Goal: Task Accomplishment & Management: Manage account settings

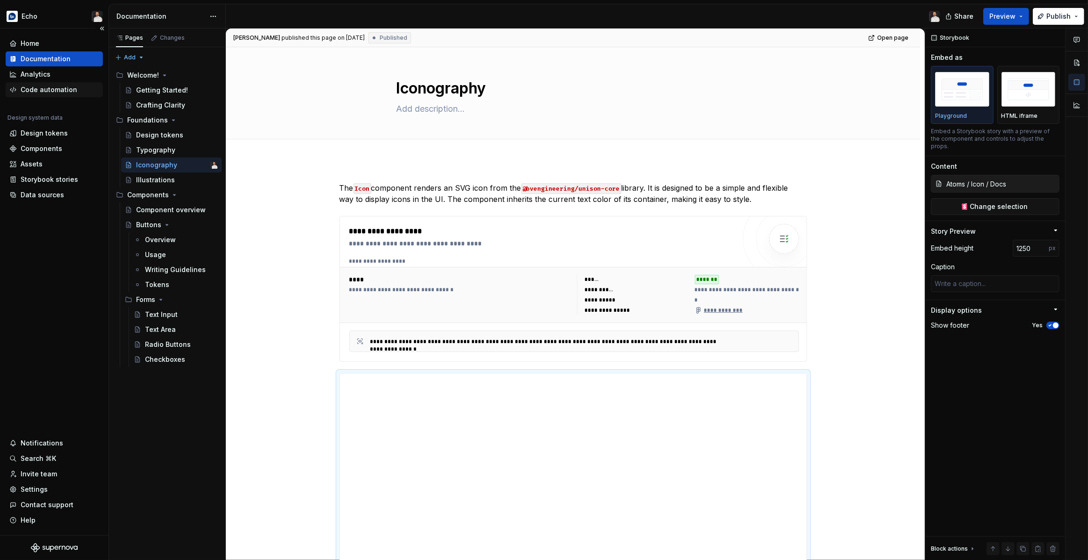
scroll to position [724, 0]
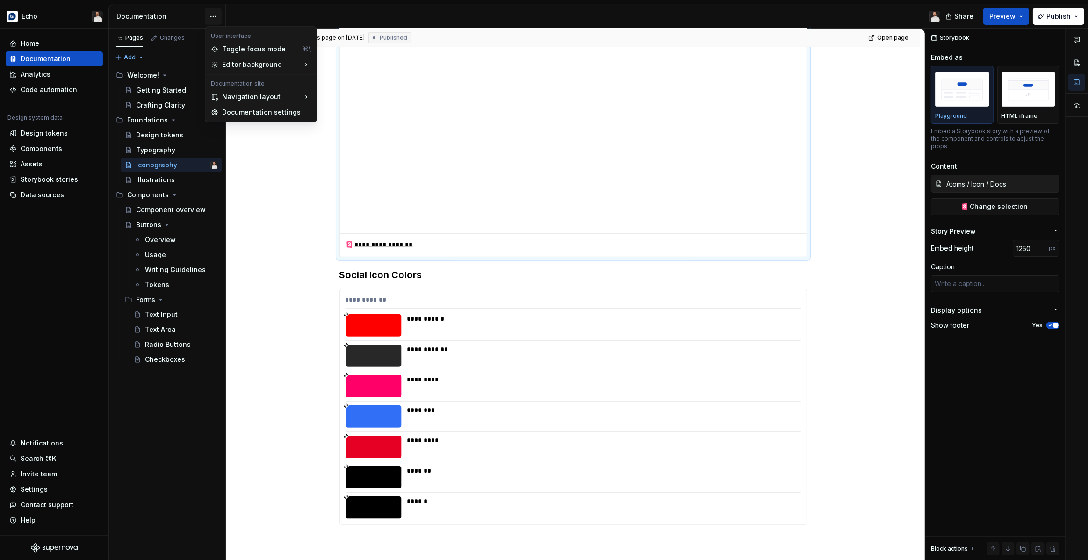
click at [213, 16] on html "Echo Home Documentation Analytics Code automation Design system data Design tok…" at bounding box center [544, 280] width 1088 height 560
drag, startPoint x: 258, startPoint y: 111, endPoint x: 272, endPoint y: 107, distance: 14.6
click at [258, 111] on div "Documentation settings" at bounding box center [266, 111] width 89 height 9
type textarea "*"
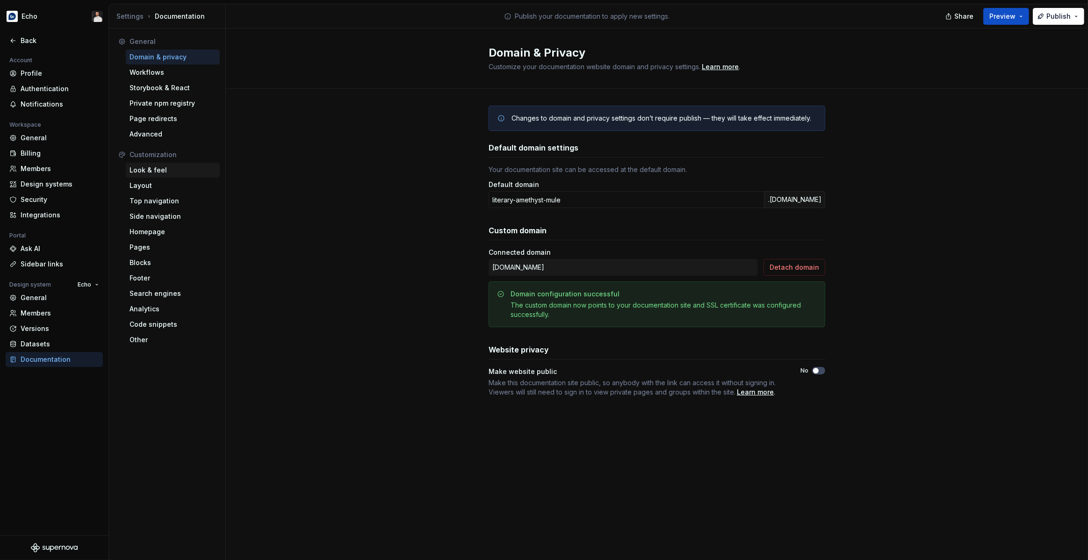
drag, startPoint x: 150, startPoint y: 167, endPoint x: 165, endPoint y: 172, distance: 15.4
click at [150, 167] on div "Look & feel" at bounding box center [172, 169] width 86 height 9
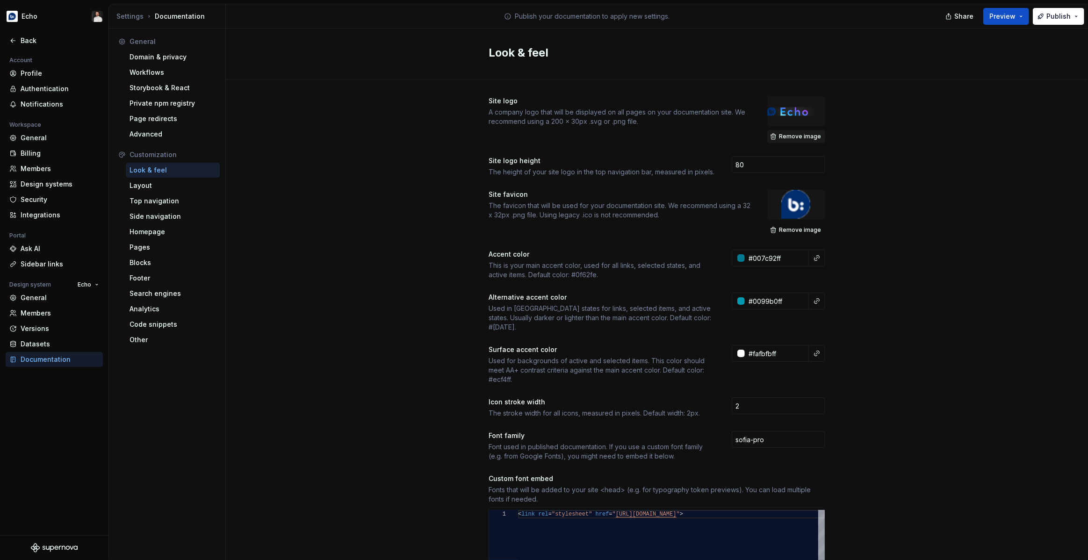
click at [796, 136] on span "Remove image" at bounding box center [800, 136] width 42 height 7
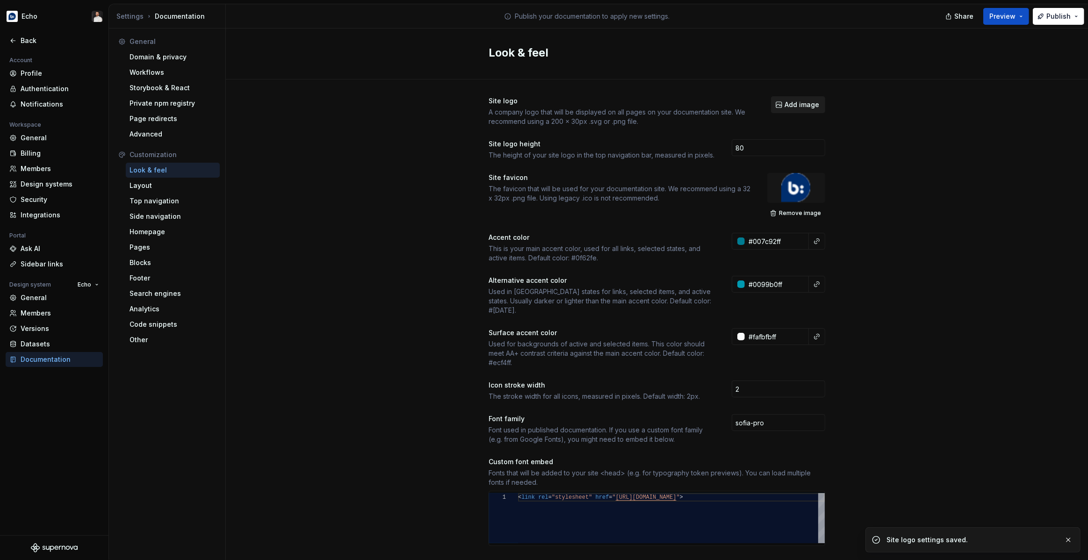
click at [798, 106] on span "Add image" at bounding box center [801, 104] width 35 height 9
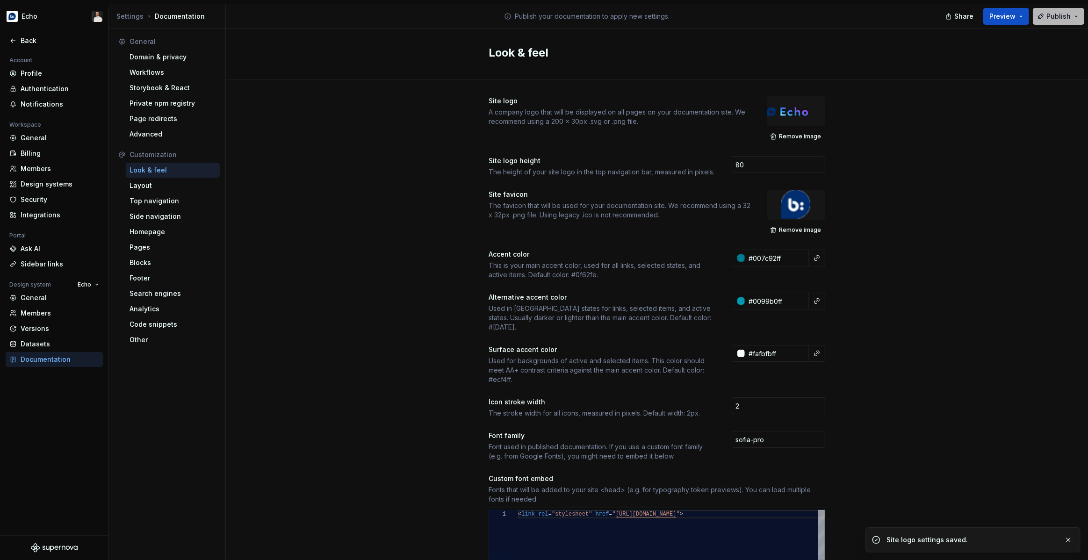
click at [1060, 17] on span "Publish" at bounding box center [1058, 16] width 24 height 9
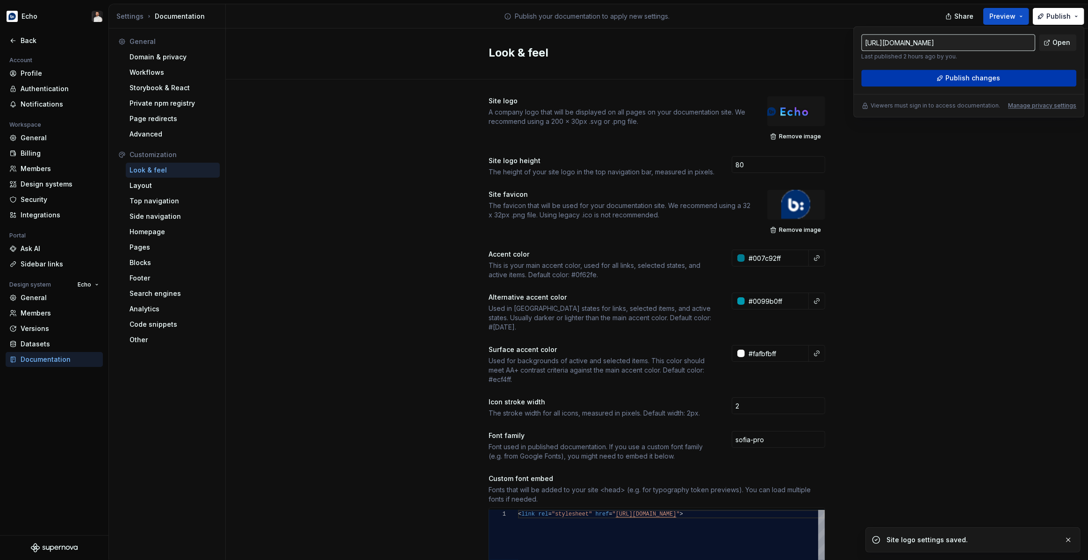
click at [974, 74] on span "Publish changes" at bounding box center [972, 77] width 55 height 9
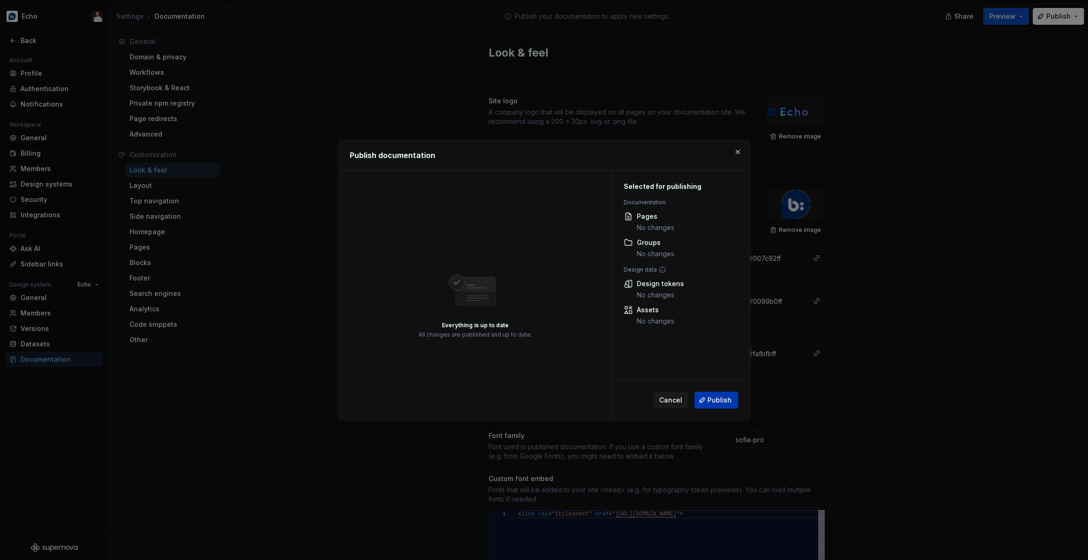
click at [720, 397] on span "Publish" at bounding box center [720, 399] width 24 height 9
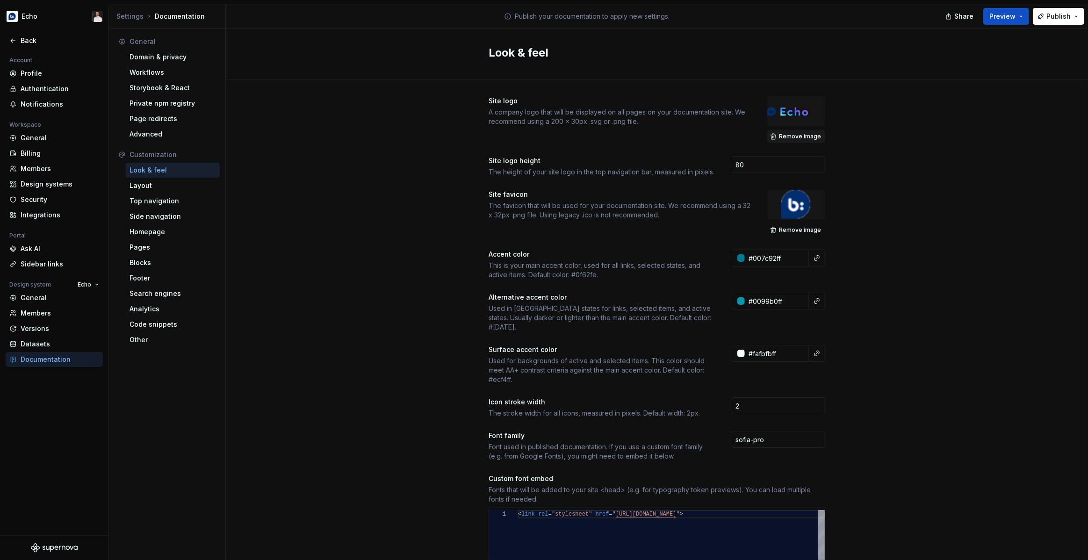
click at [802, 136] on span "Remove image" at bounding box center [800, 136] width 42 height 7
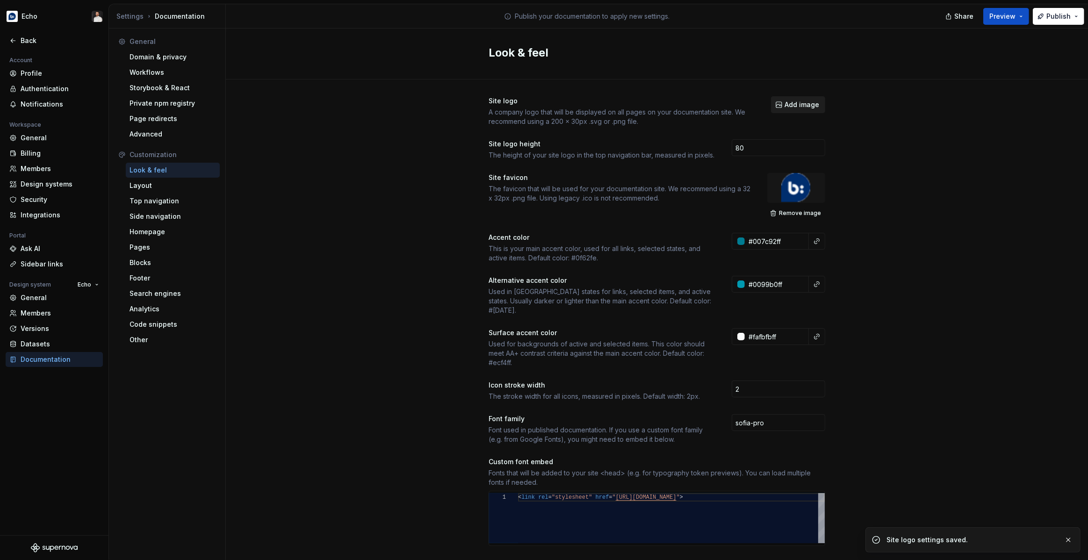
click at [801, 107] on span "Add image" at bounding box center [801, 104] width 35 height 9
click at [794, 104] on span "Add image" at bounding box center [801, 104] width 35 height 9
click at [804, 107] on span "Add image" at bounding box center [801, 104] width 35 height 9
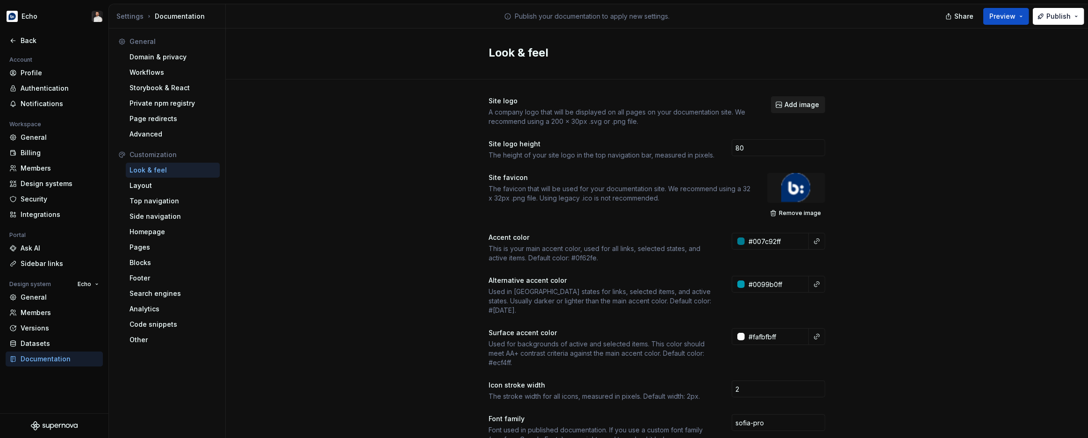
click at [788, 104] on span "Add image" at bounding box center [801, 104] width 35 height 9
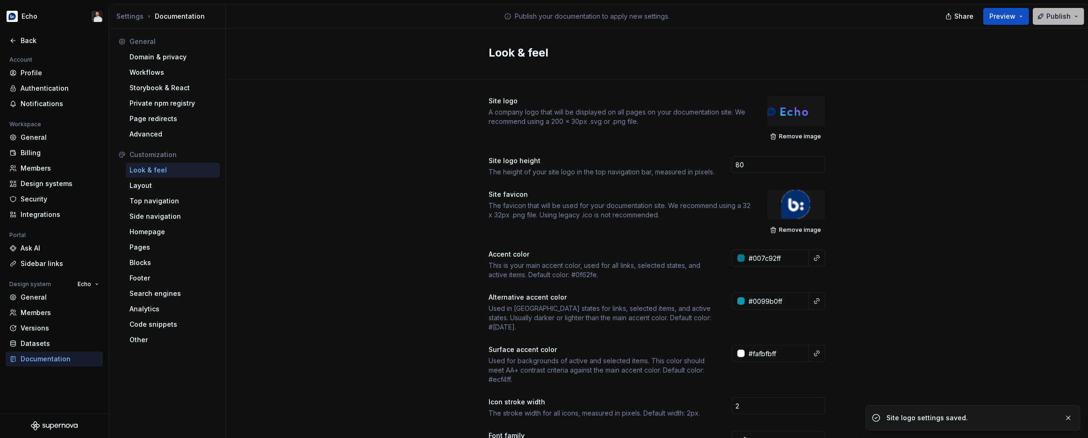
click at [1051, 14] on span "Publish" at bounding box center [1058, 16] width 24 height 9
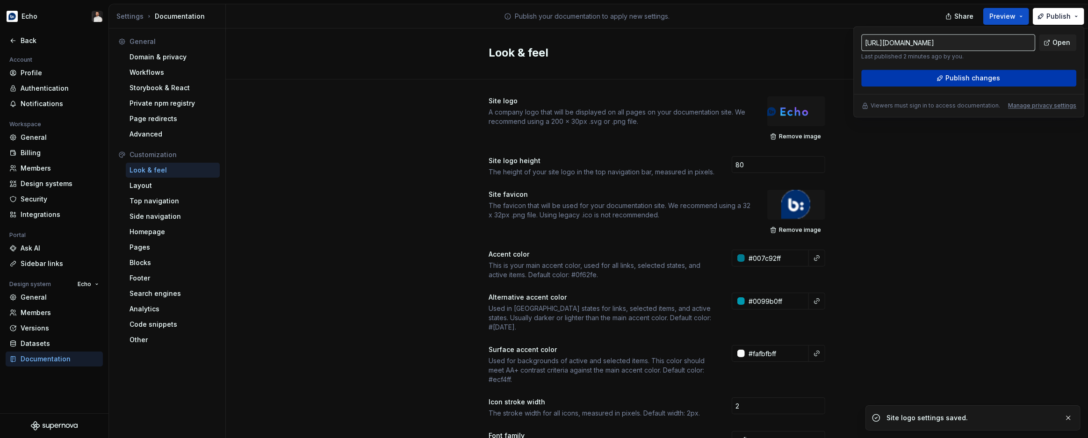
click at [993, 77] on span "Publish changes" at bounding box center [972, 77] width 55 height 9
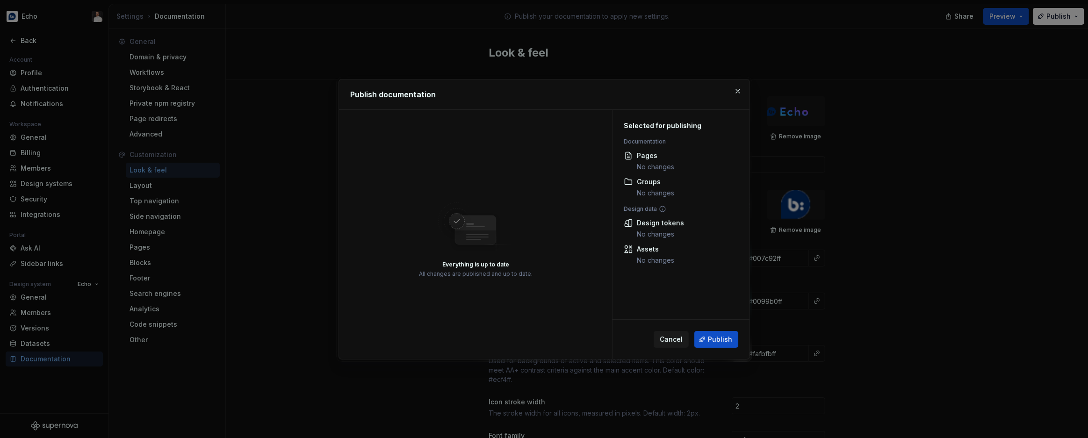
drag, startPoint x: 719, startPoint y: 339, endPoint x: 889, endPoint y: 325, distance: 170.7
click at [719, 339] on span "Publish" at bounding box center [720, 339] width 24 height 9
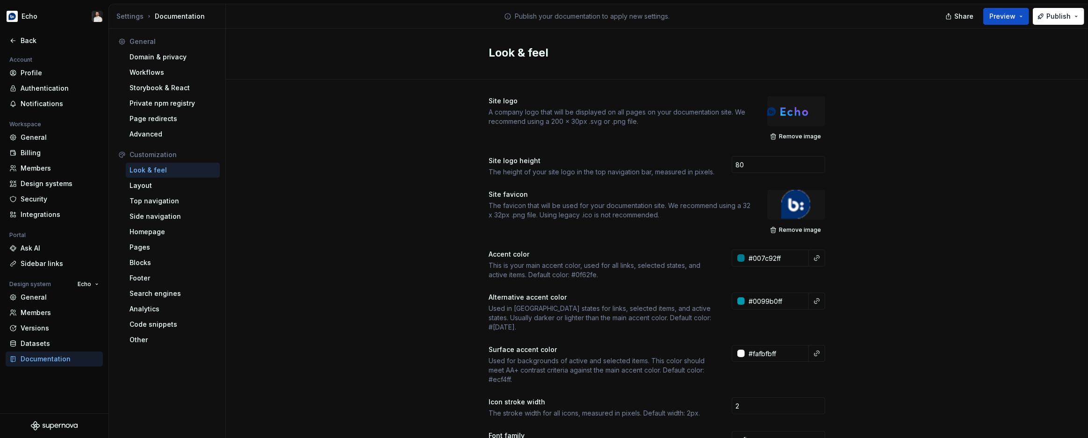
click at [58, 358] on div "Documentation" at bounding box center [60, 358] width 79 height 9
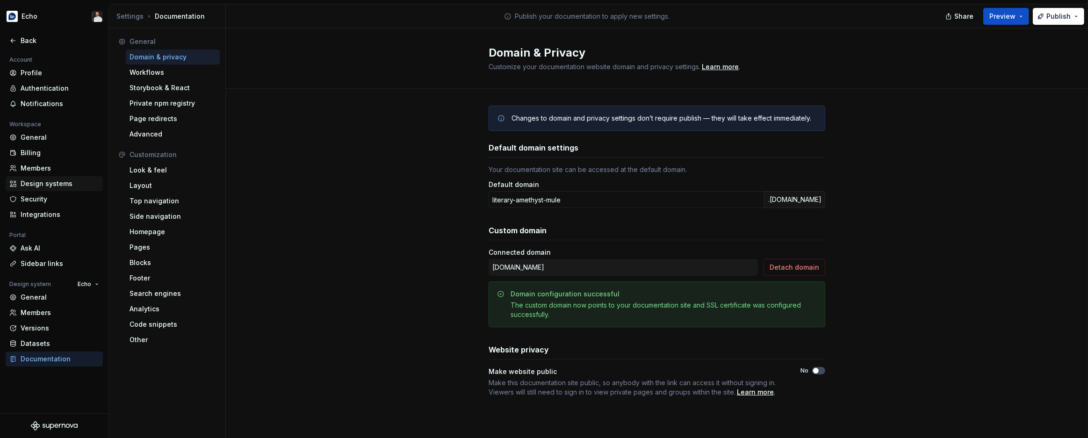
click at [39, 184] on div "Design systems" at bounding box center [60, 183] width 79 height 9
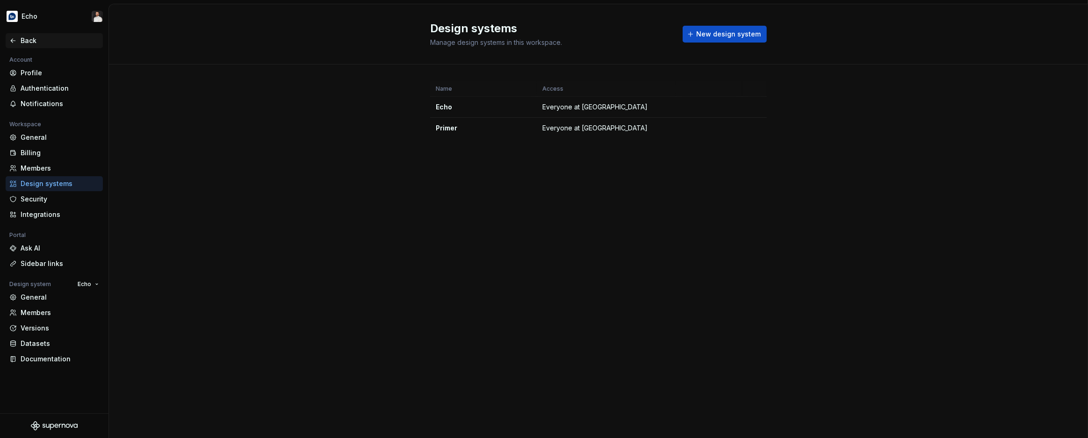
click at [27, 41] on div "Back" at bounding box center [60, 40] width 79 height 9
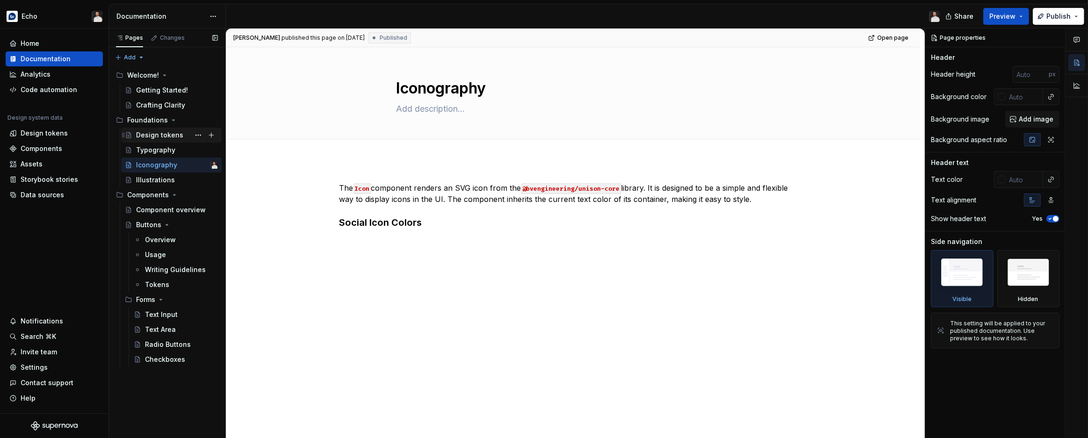
click at [157, 138] on div "Design tokens" at bounding box center [159, 134] width 47 height 9
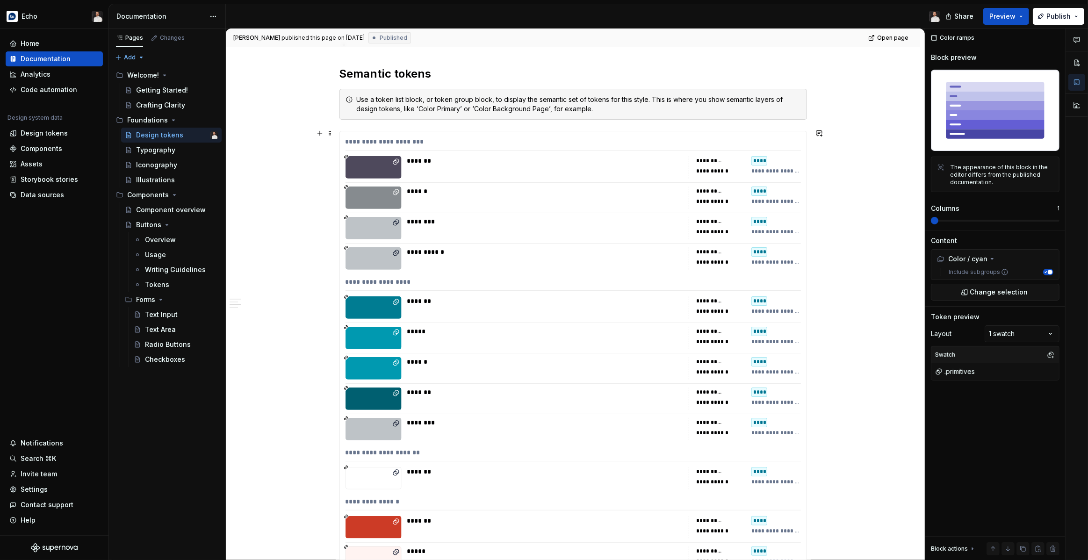
scroll to position [4024, 0]
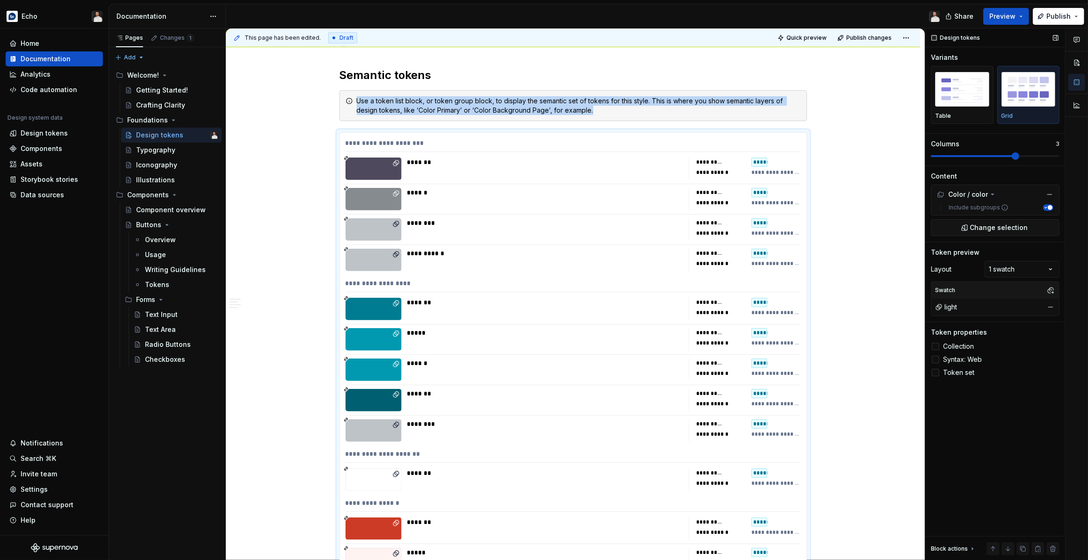
scroll to position [4125, 0]
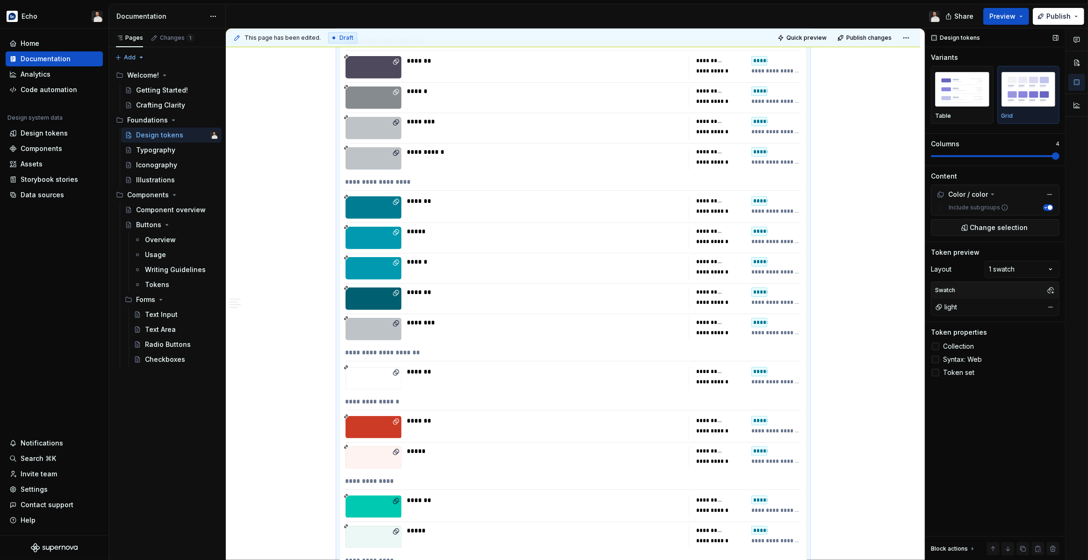
click at [1054, 157] on span at bounding box center [1055, 155] width 7 height 7
drag, startPoint x: 1054, startPoint y: 19, endPoint x: 1050, endPoint y: 22, distance: 5.3
click at [1054, 19] on span "Publish" at bounding box center [1058, 16] width 24 height 9
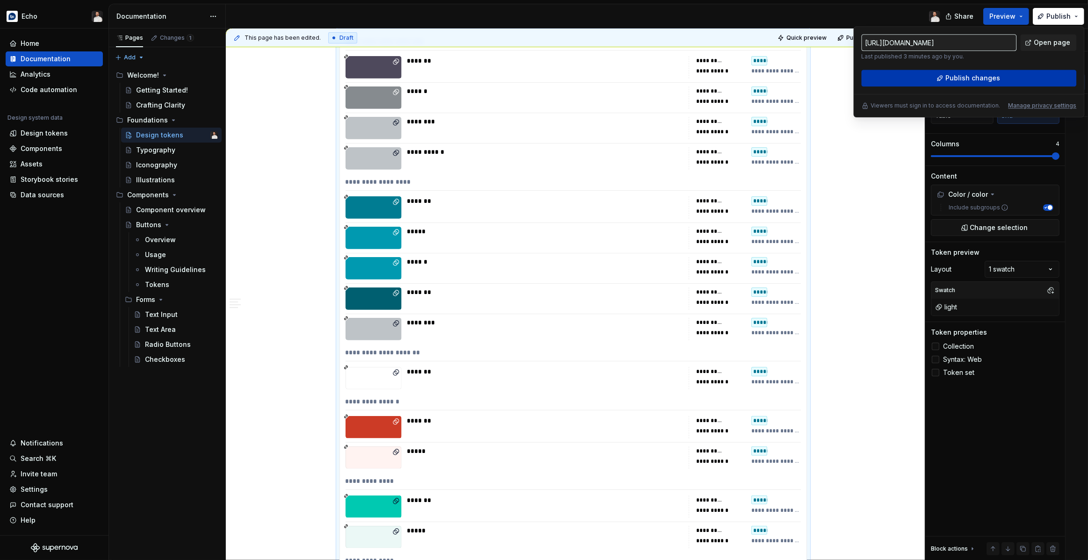
click at [996, 80] on span "Publish changes" at bounding box center [972, 77] width 55 height 9
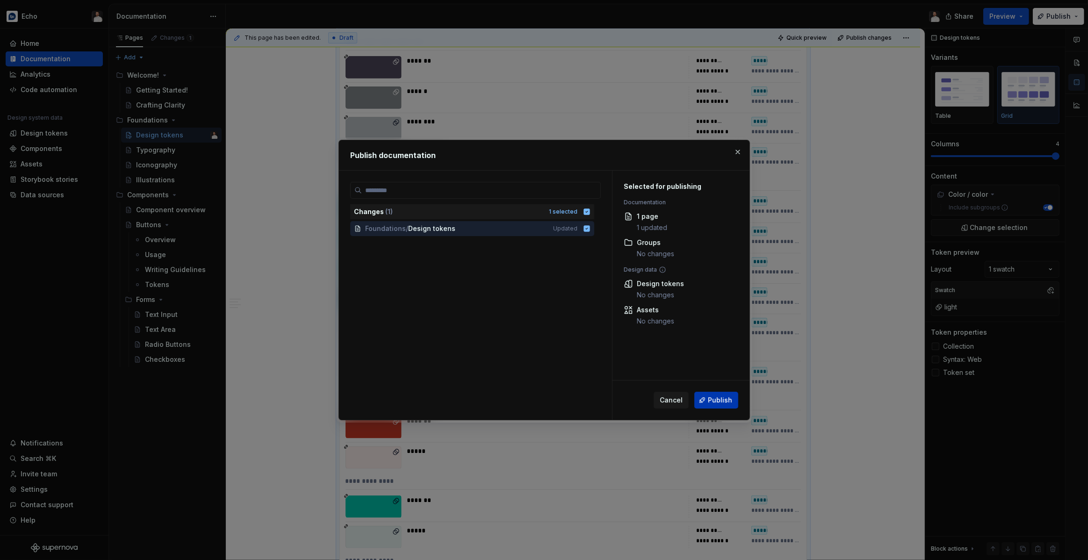
click at [721, 396] on span "Publish" at bounding box center [720, 399] width 24 height 9
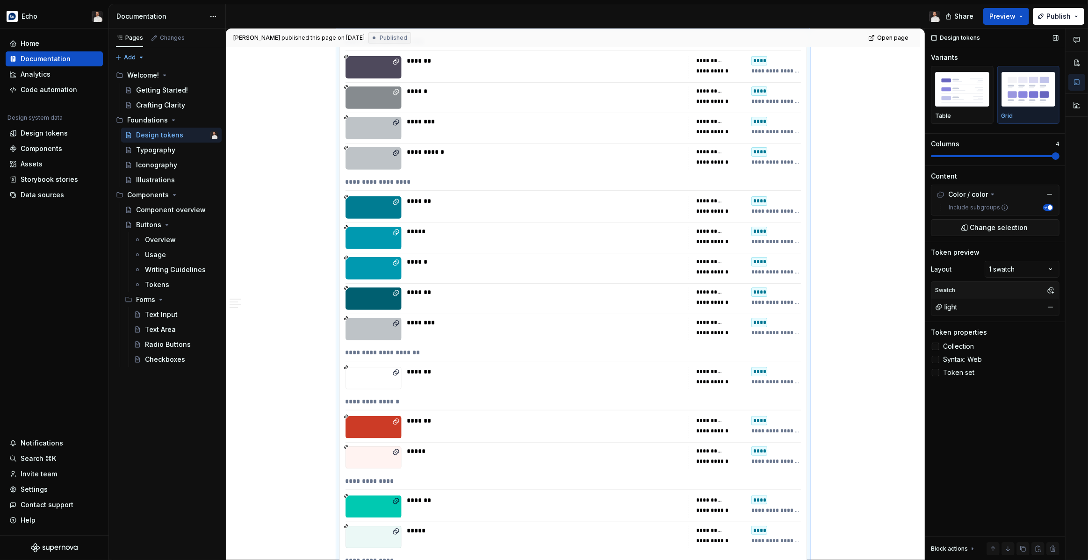
drag, startPoint x: 960, startPoint y: 358, endPoint x: 954, endPoint y: 349, distance: 10.4
click at [960, 358] on span "Syntax: Web" at bounding box center [962, 359] width 39 height 7
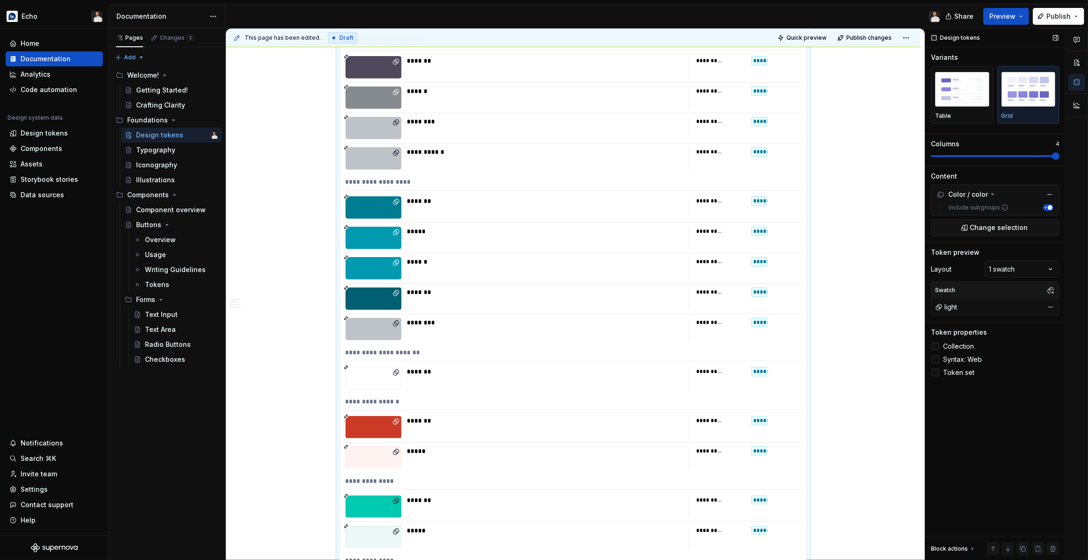
click at [953, 345] on span "Collection" at bounding box center [958, 346] width 31 height 7
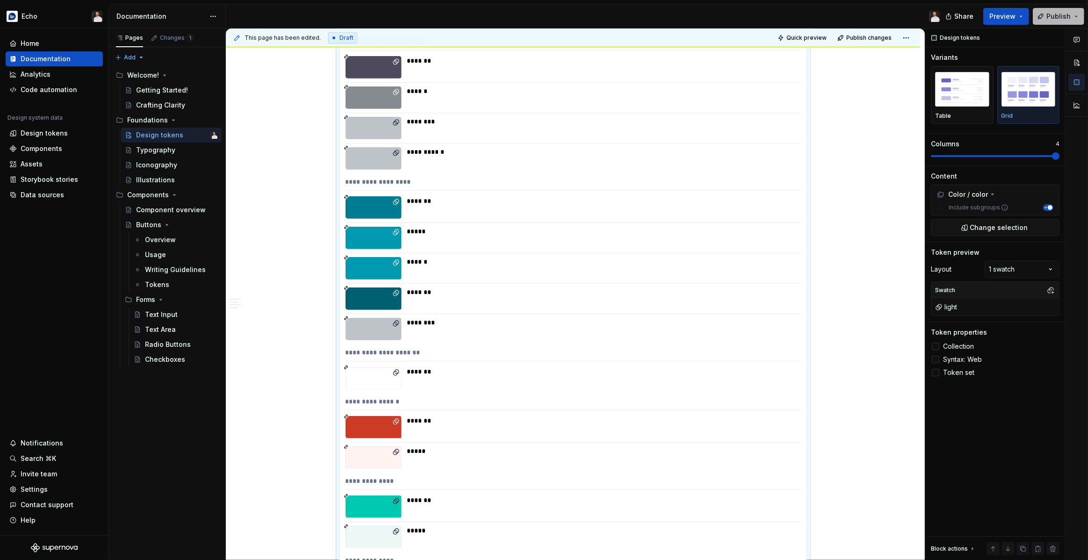
click at [1055, 9] on button "Publish" at bounding box center [1057, 16] width 51 height 17
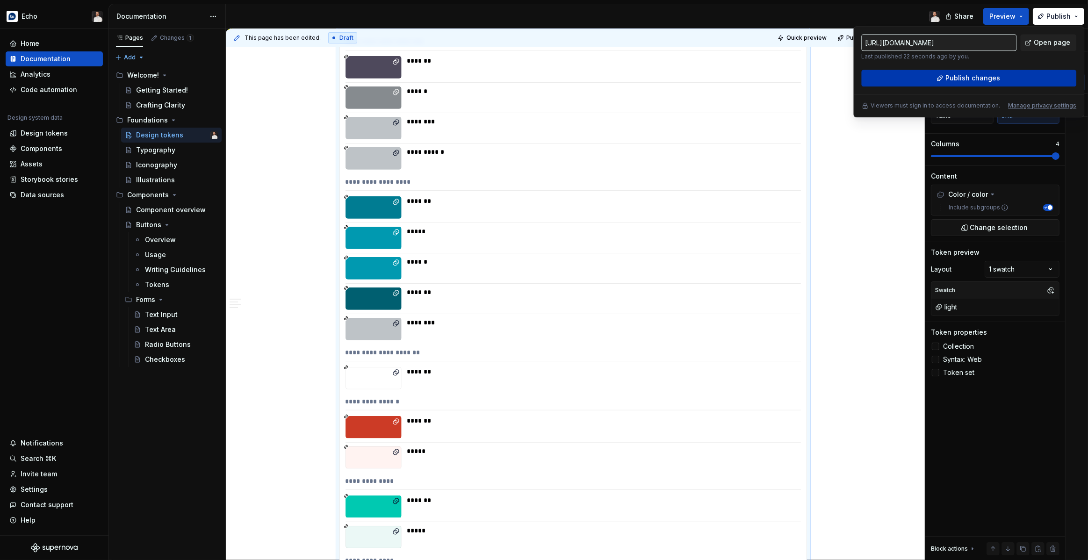
click at [998, 73] on button "Publish changes" at bounding box center [968, 78] width 215 height 17
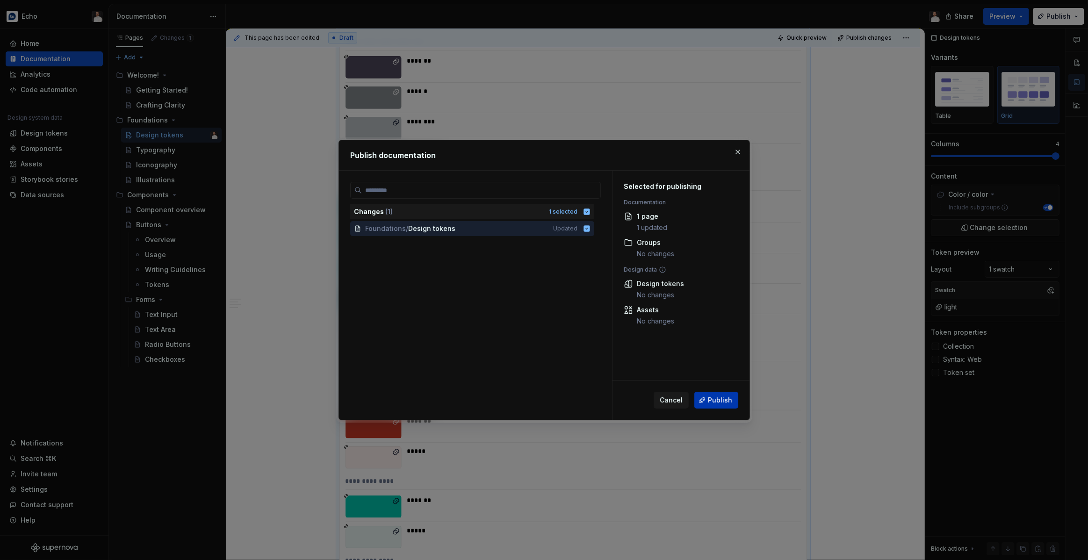
click at [724, 402] on span "Publish" at bounding box center [720, 399] width 24 height 9
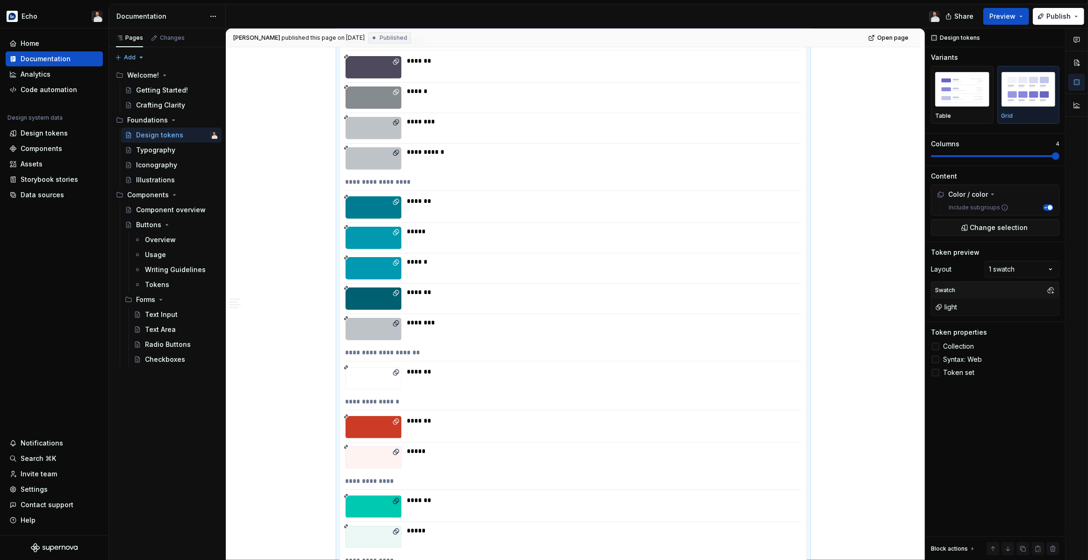
type textarea "*"
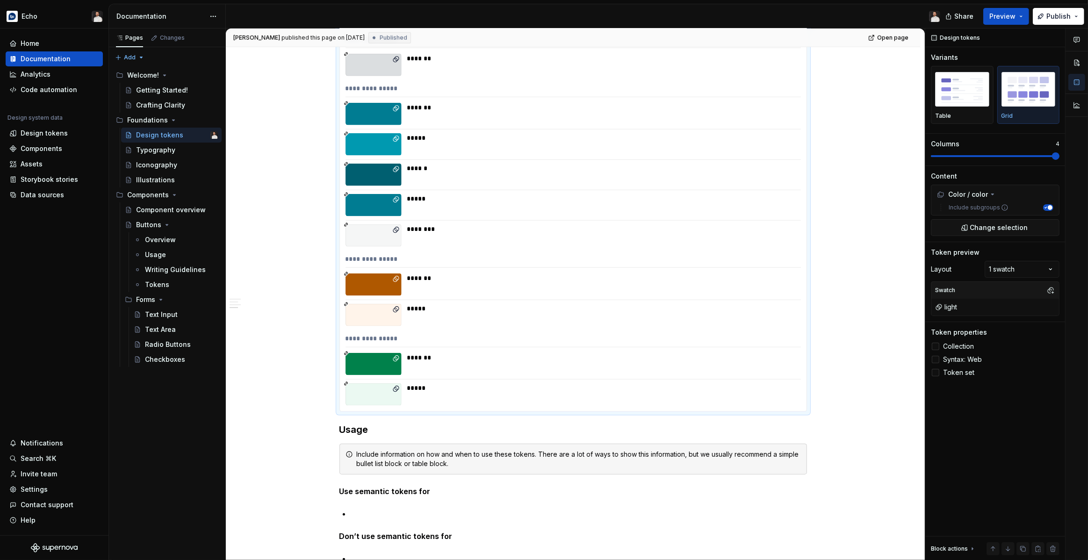
scroll to position [5115, 0]
click at [629, 292] on div "*******" at bounding box center [601, 285] width 388 height 22
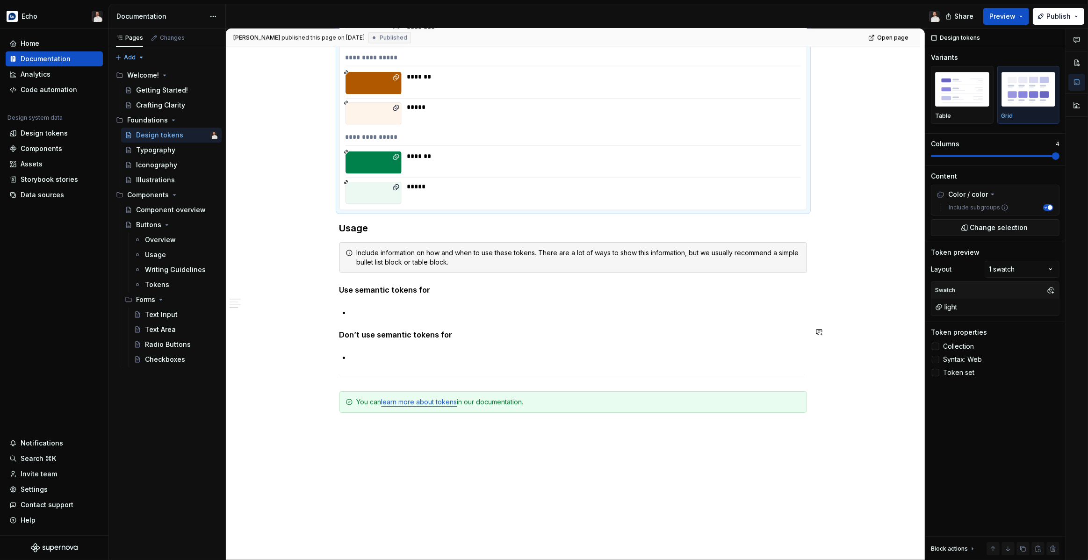
scroll to position [5367, 0]
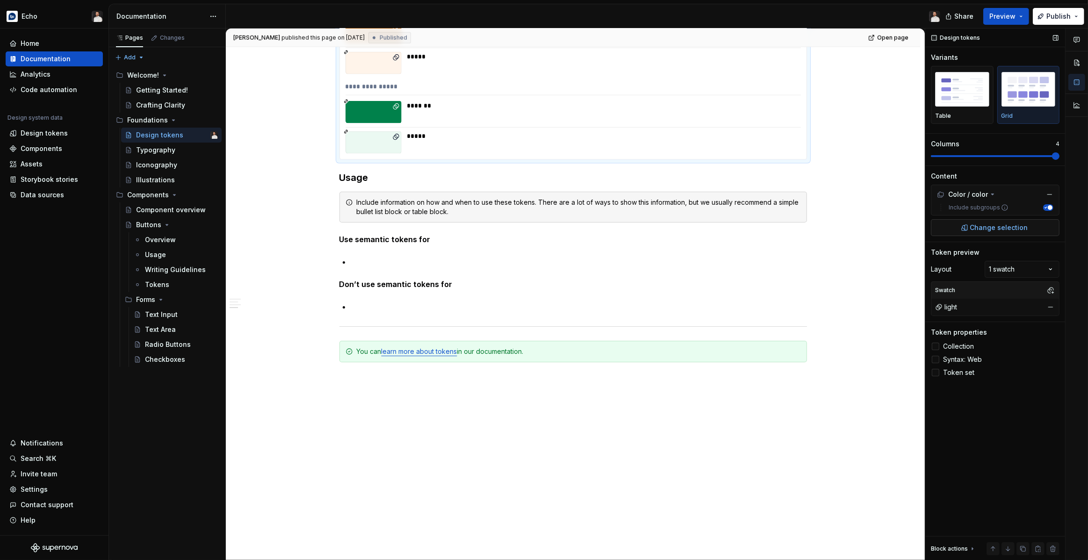
click at [994, 227] on span "Change selection" at bounding box center [999, 227] width 58 height 9
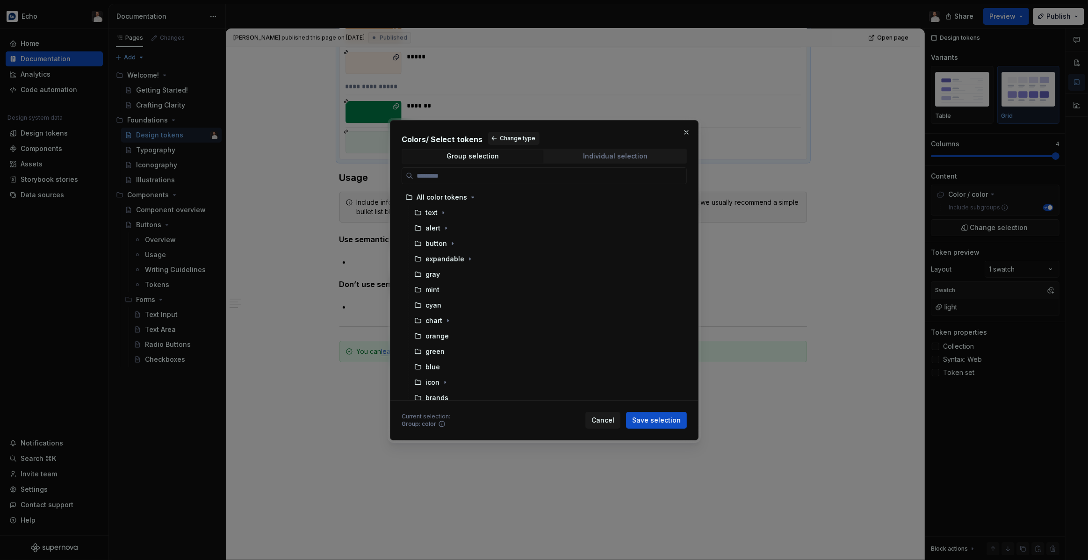
click at [578, 152] on span "Individual selection" at bounding box center [615, 156] width 141 height 13
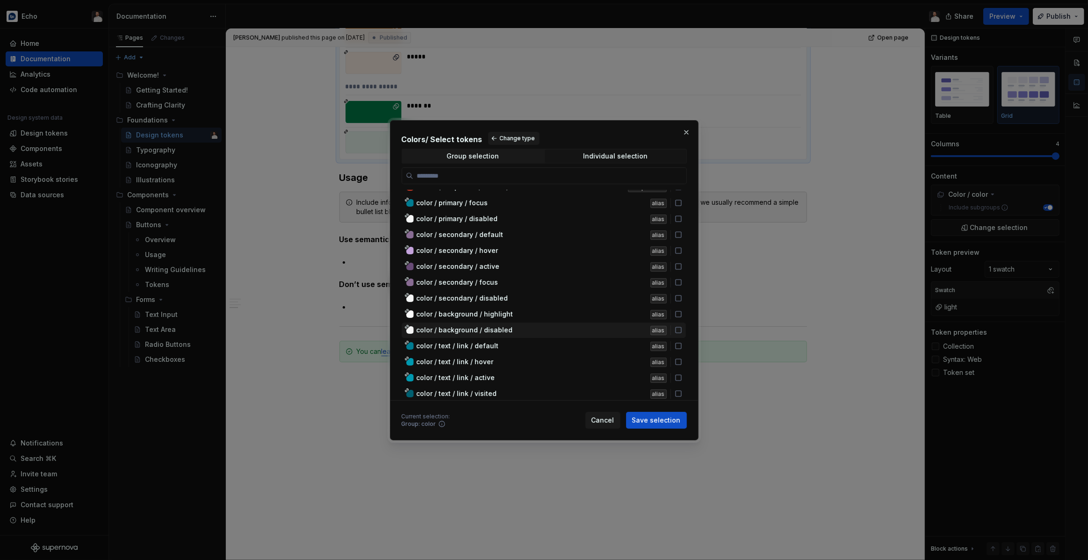
scroll to position [6749, 0]
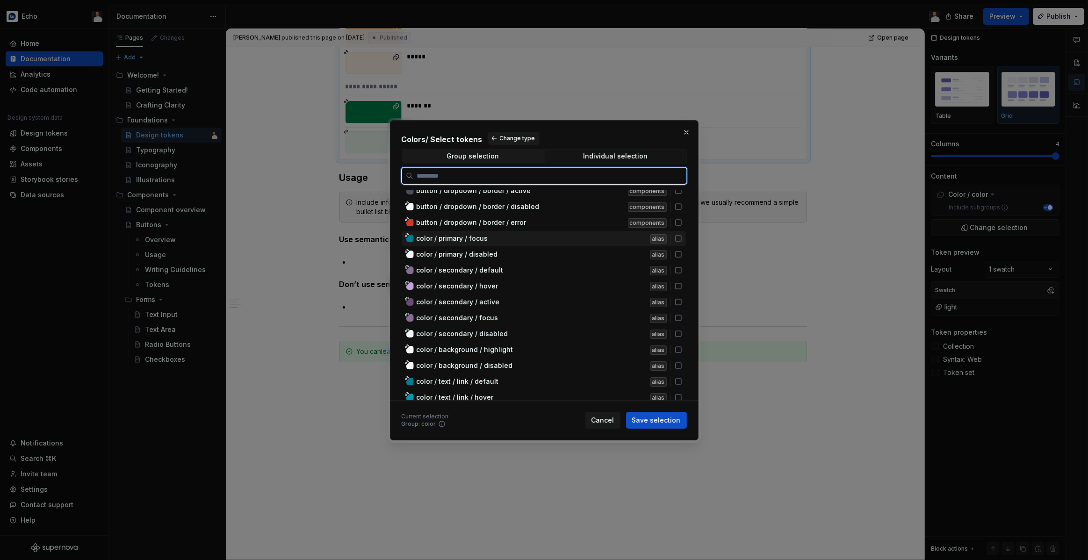
click at [682, 235] on icon at bounding box center [677, 238] width 7 height 7
click at [681, 236] on icon at bounding box center [678, 238] width 6 height 6
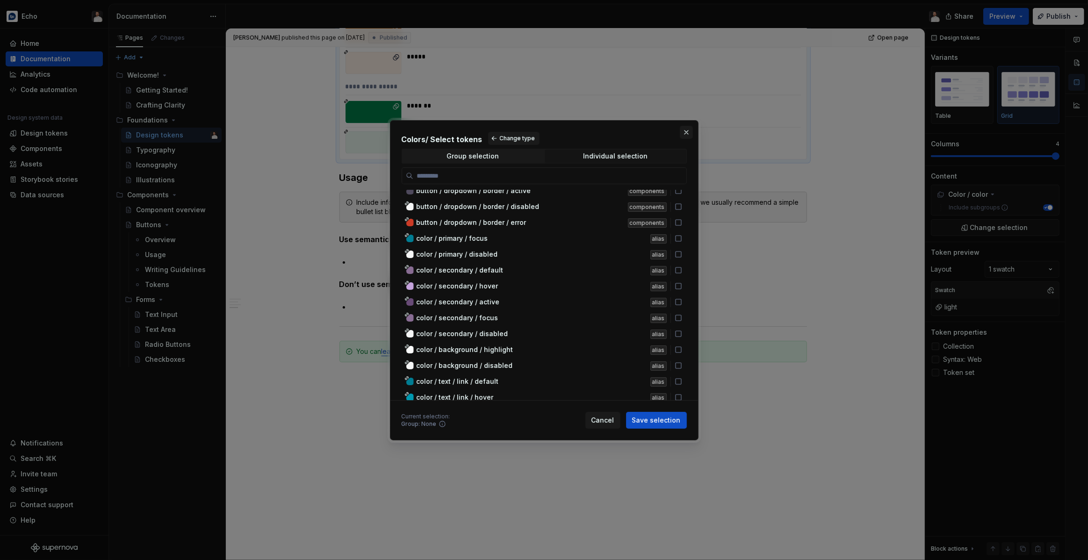
click at [685, 132] on button "button" at bounding box center [686, 132] width 13 height 13
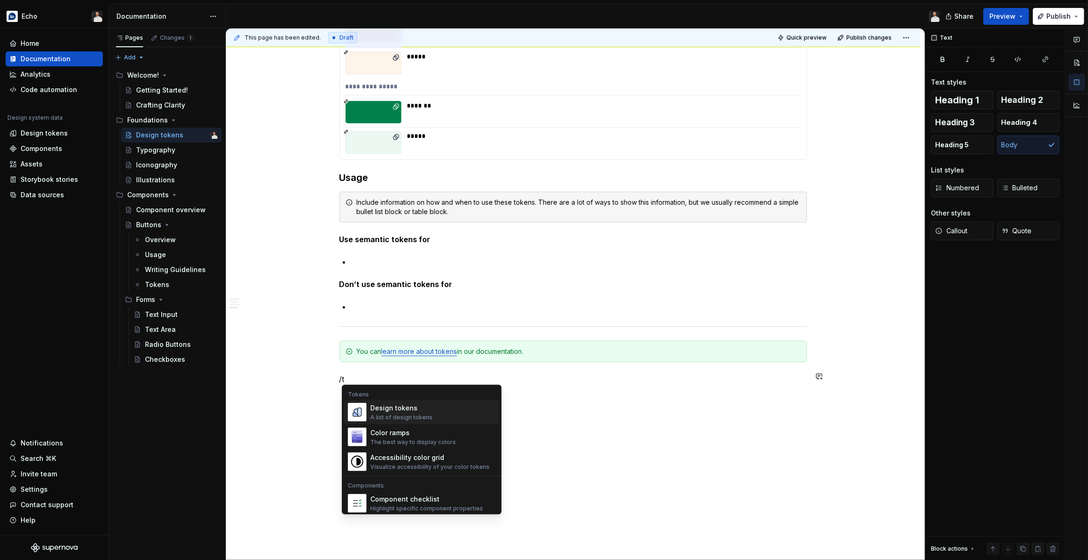
click at [443, 417] on div "Design tokens A list of design tokens" at bounding box center [432, 412] width 125 height 19
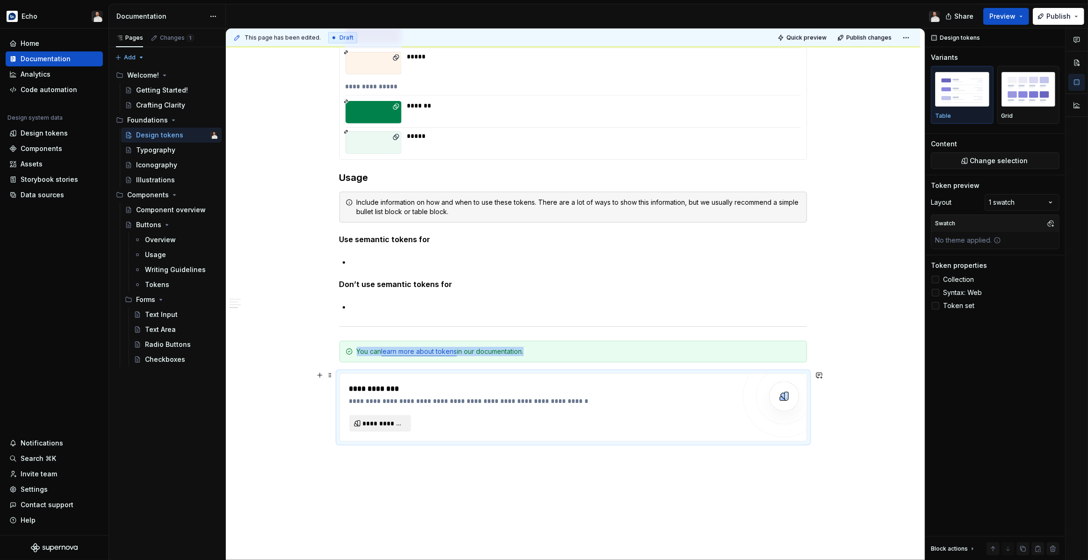
click at [403, 426] on button "**********" at bounding box center [380, 423] width 62 height 17
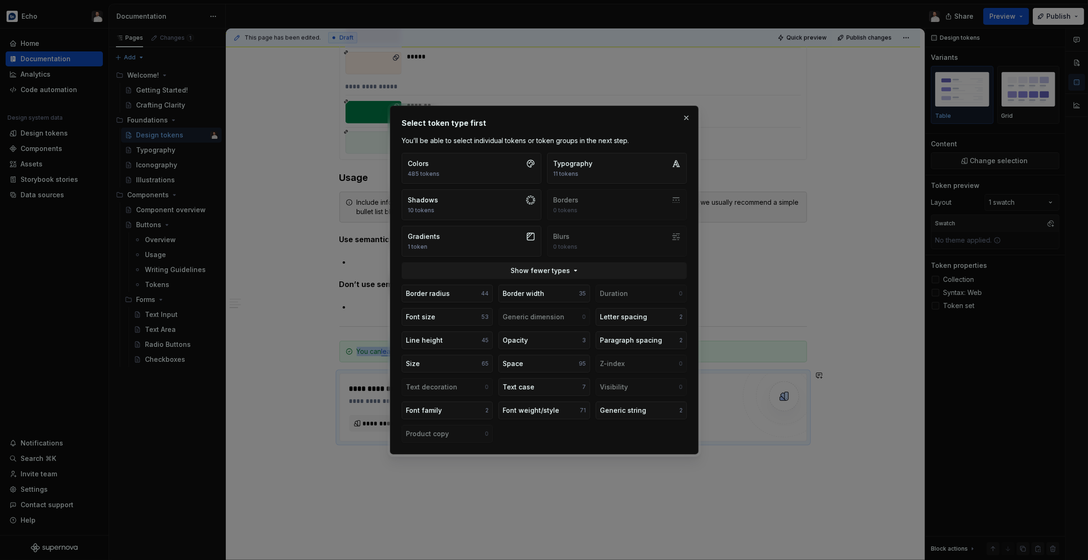
drag, startPoint x: 689, startPoint y: 119, endPoint x: 686, endPoint y: 123, distance: 5.7
click at [689, 119] on button "button" at bounding box center [686, 117] width 13 height 13
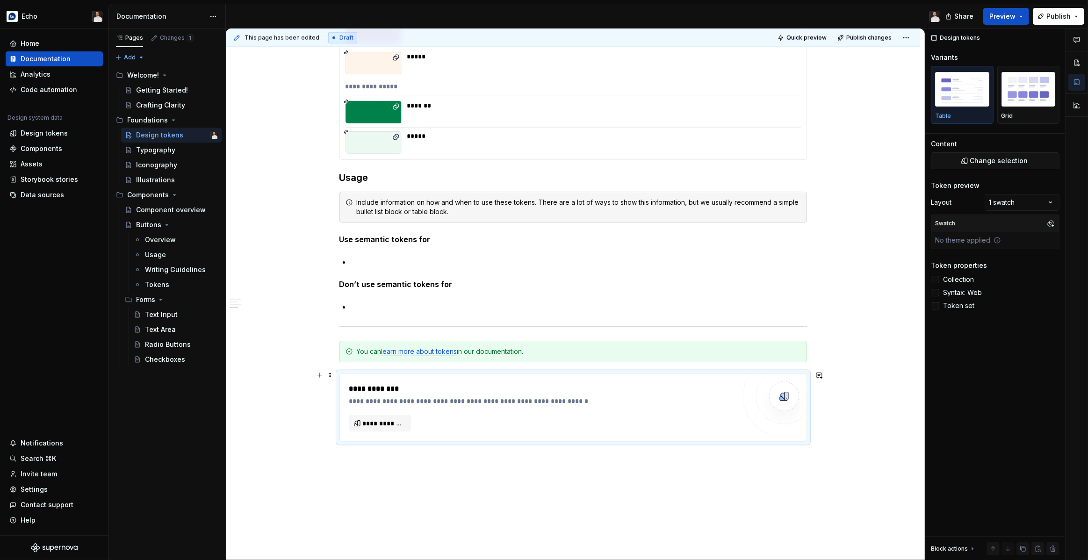
click at [807, 413] on div "**********" at bounding box center [572, 407] width 467 height 68
click at [333, 376] on span at bounding box center [329, 375] width 7 height 13
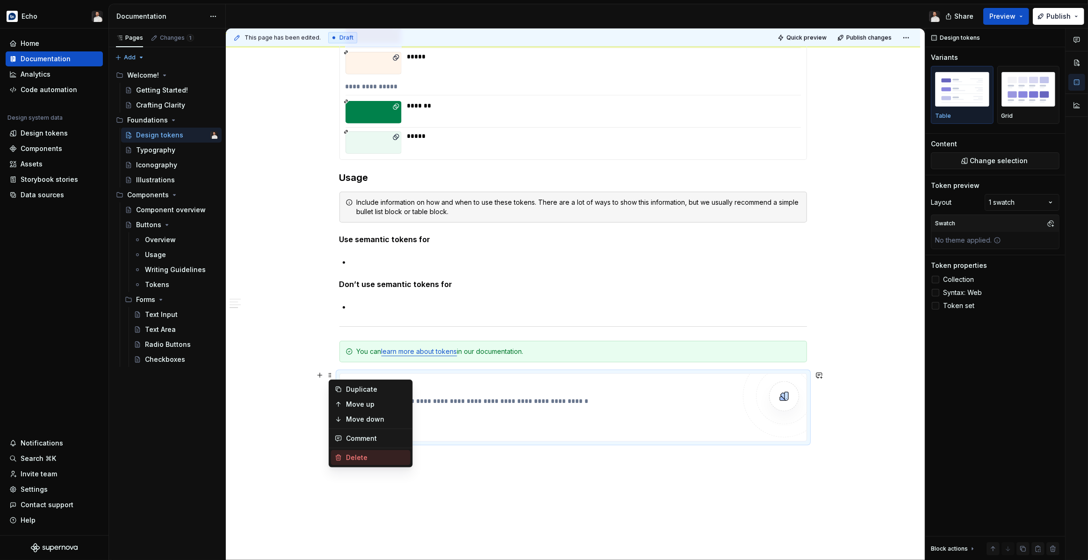
click at [356, 437] on div "Delete" at bounding box center [376, 457] width 61 height 9
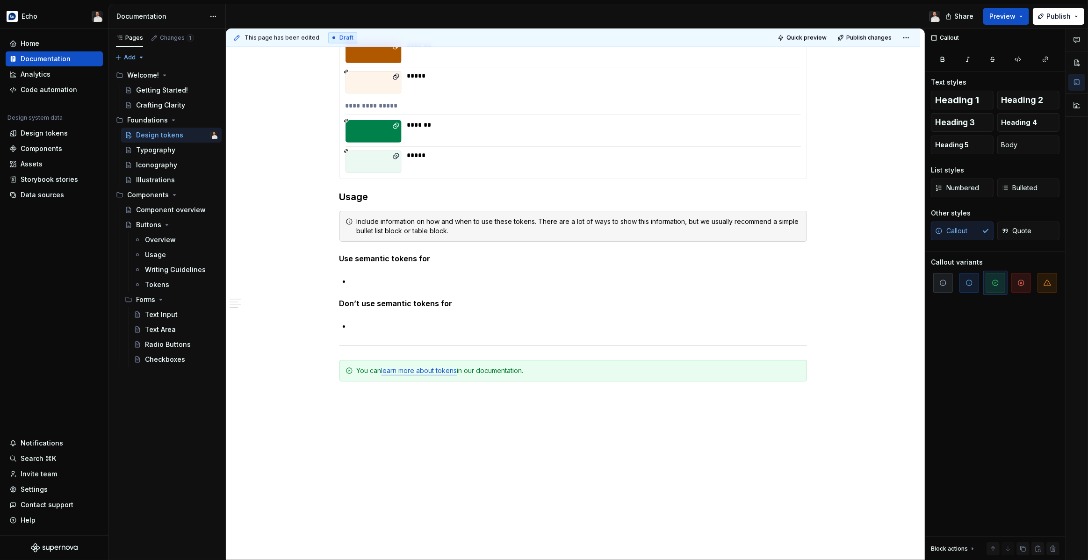
scroll to position [5345, 0]
click at [333, 370] on span at bounding box center [329, 370] width 7 height 13
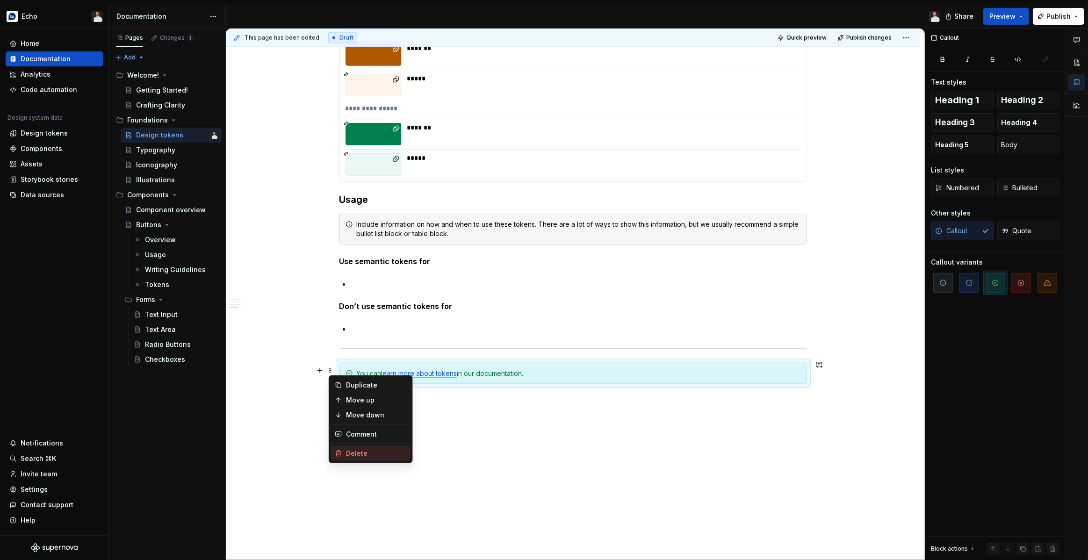
click at [349, 437] on div "Delete" at bounding box center [376, 453] width 61 height 9
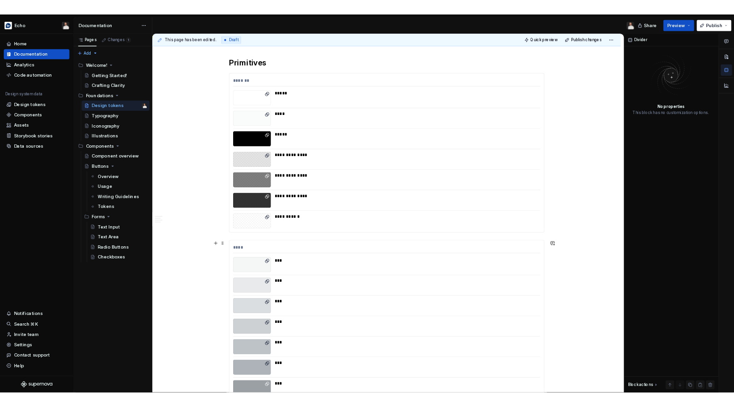
scroll to position [0, 0]
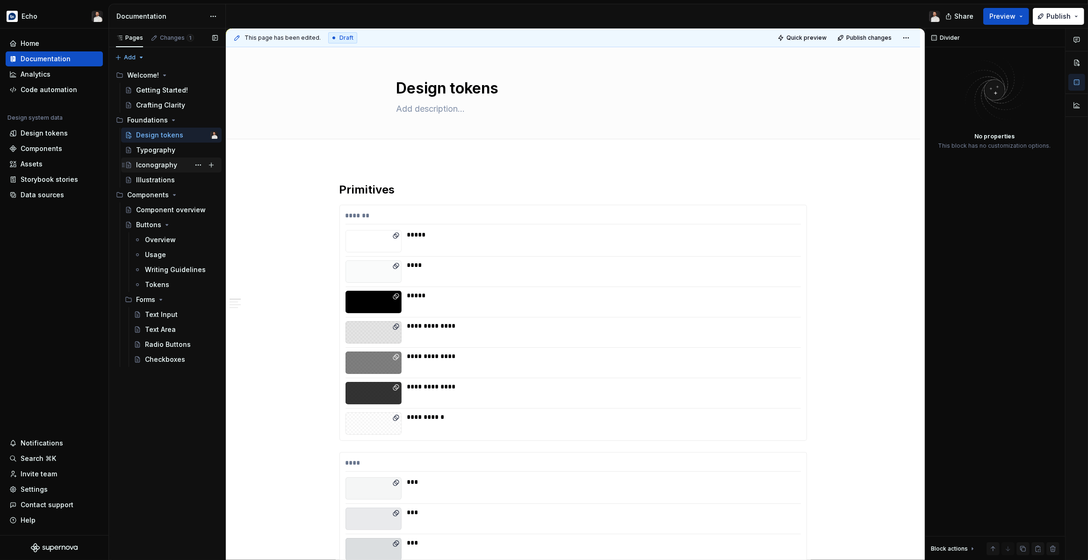
click at [163, 165] on div "Iconography" at bounding box center [156, 164] width 41 height 9
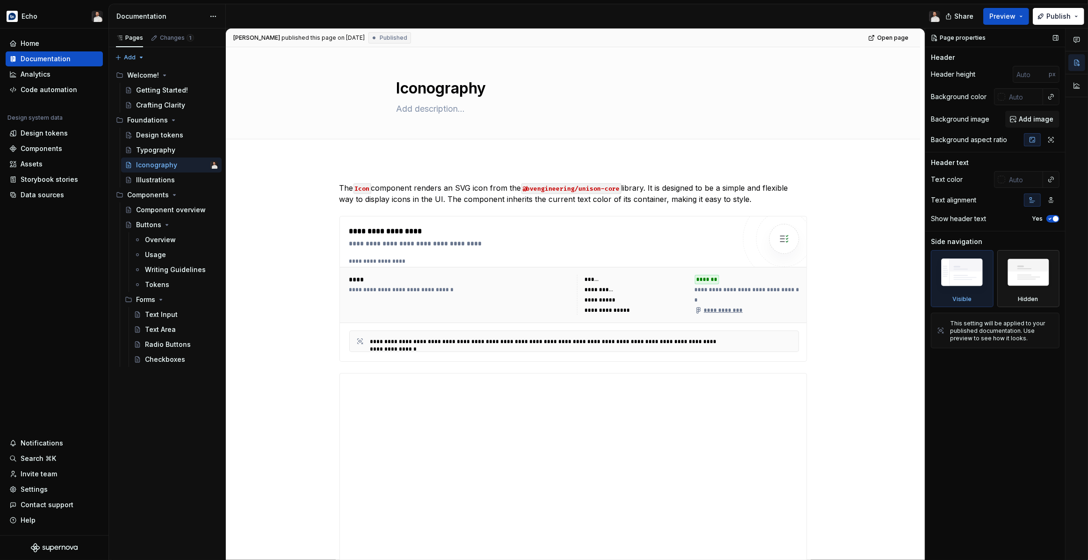
click at [1015, 283] on img at bounding box center [1028, 274] width 54 height 41
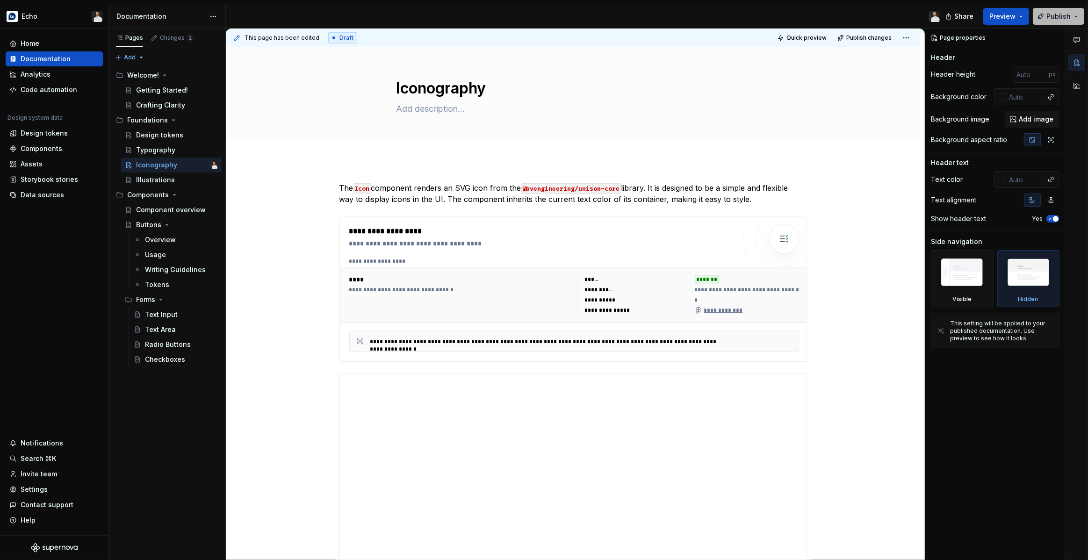
click at [1046, 15] on button "Publish" at bounding box center [1057, 16] width 51 height 17
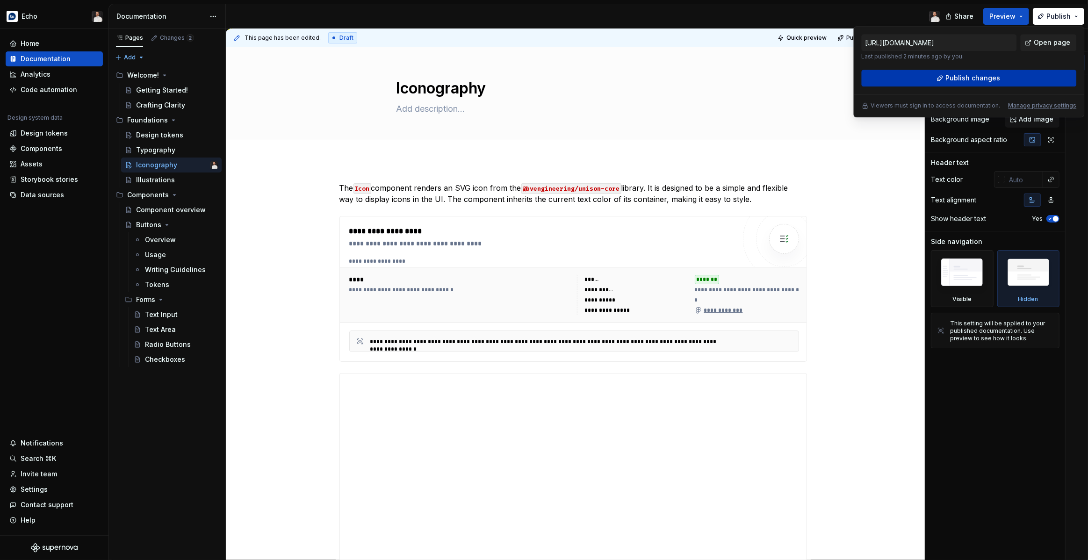
click at [982, 74] on span "Publish changes" at bounding box center [972, 77] width 55 height 9
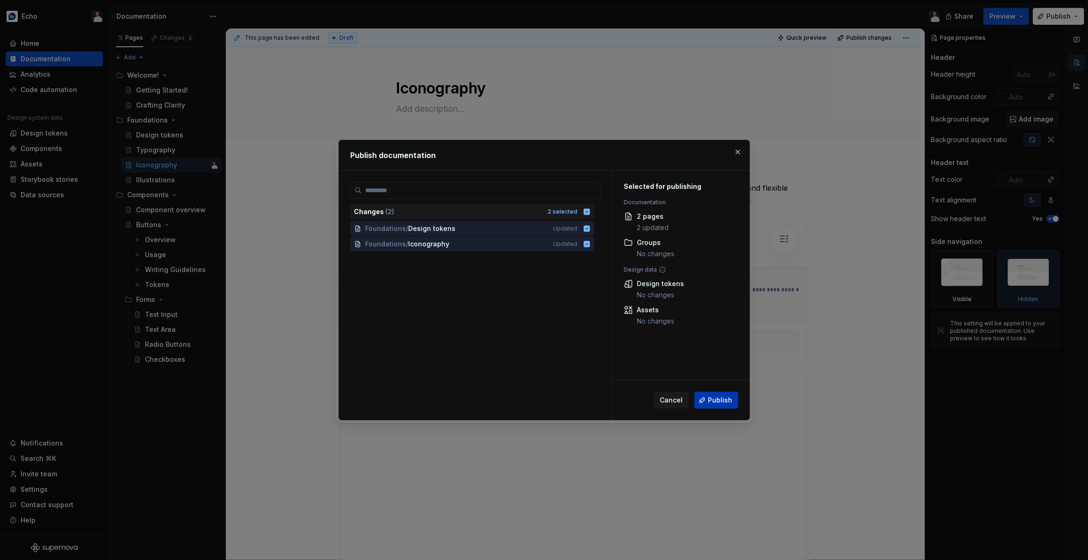
click at [727, 397] on span "Publish" at bounding box center [720, 399] width 24 height 9
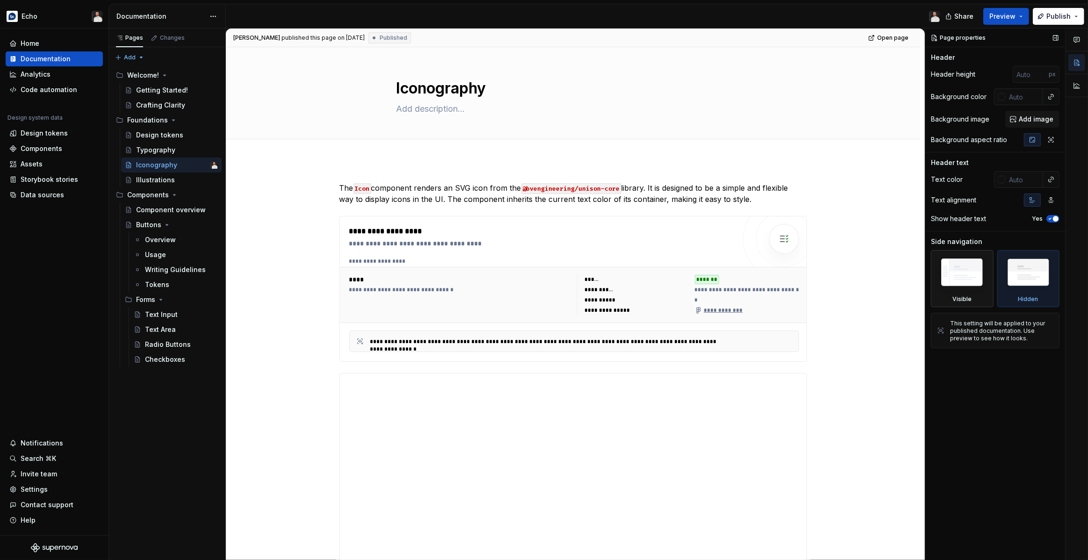
click at [962, 274] on img at bounding box center [962, 274] width 54 height 41
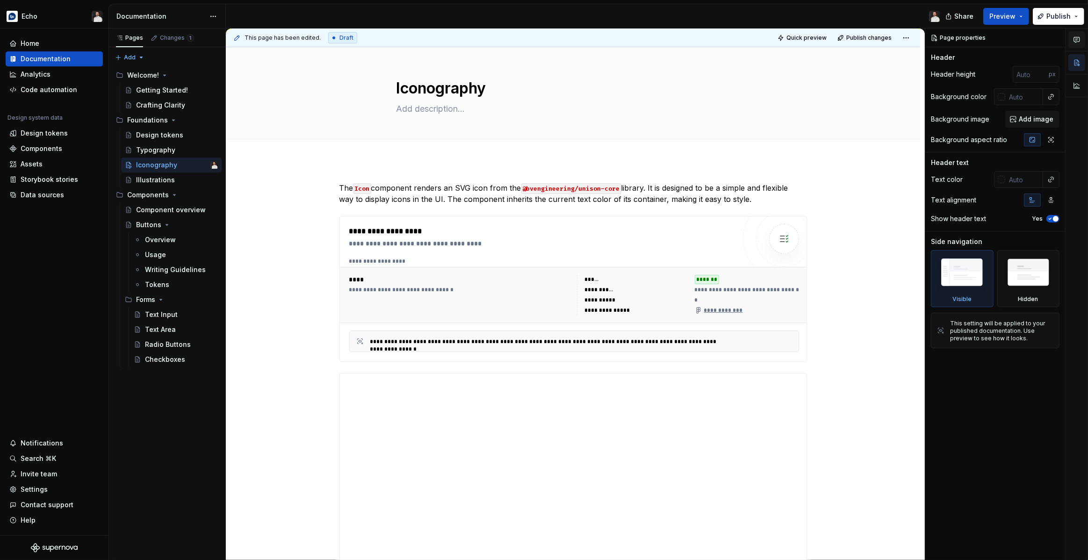
click at [1079, 41] on icon "button" at bounding box center [1077, 39] width 6 height 5
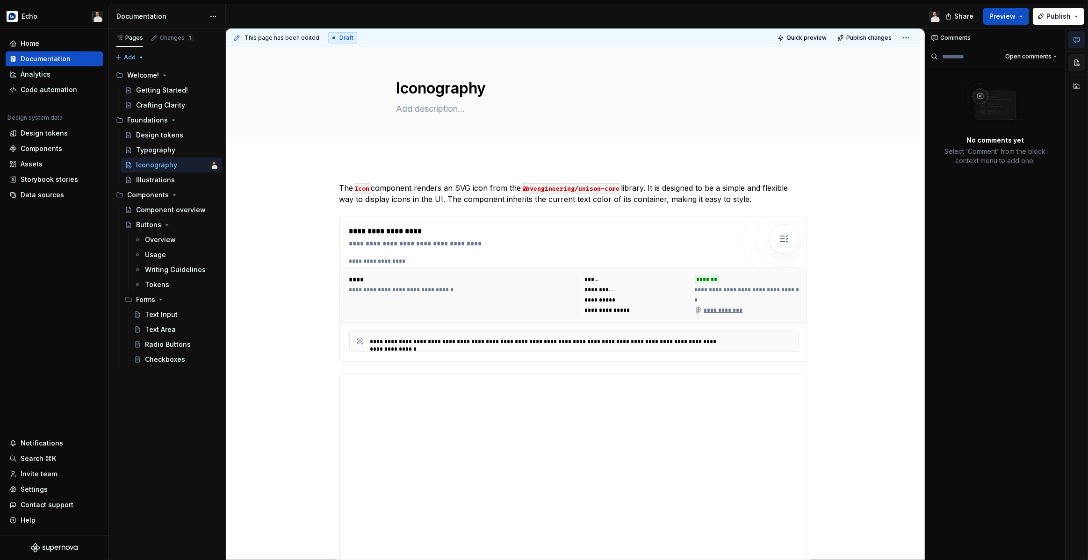
click at [1077, 58] on button "button" at bounding box center [1076, 62] width 17 height 17
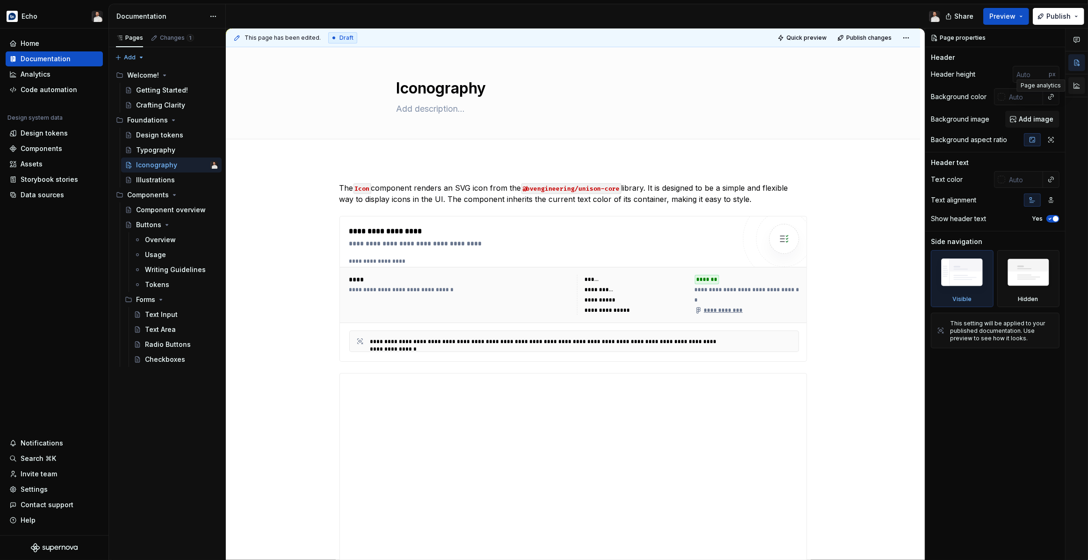
click at [1074, 85] on button "button" at bounding box center [1076, 85] width 17 height 17
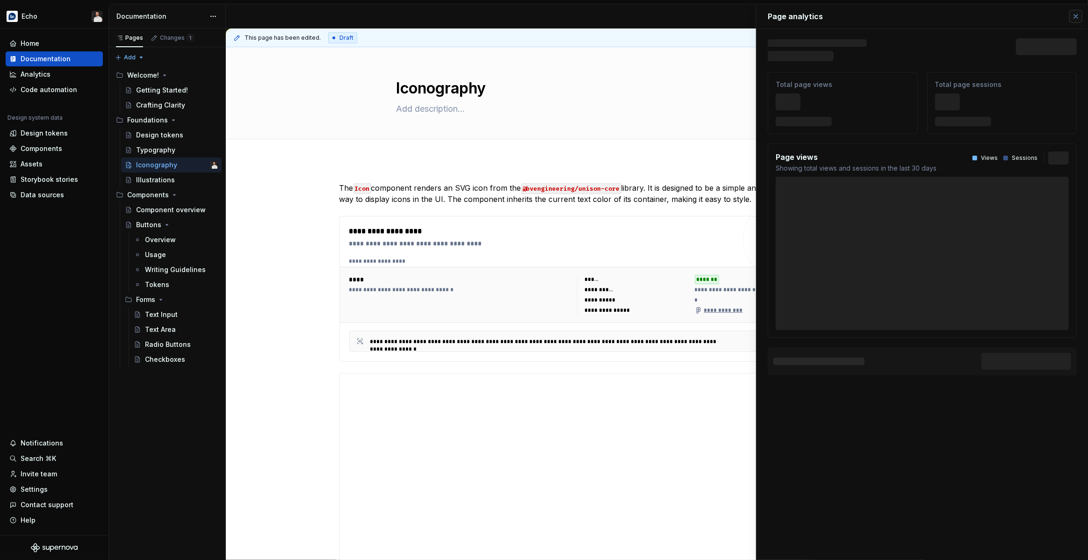
click at [1075, 17] on button "button" at bounding box center [1075, 16] width 13 height 13
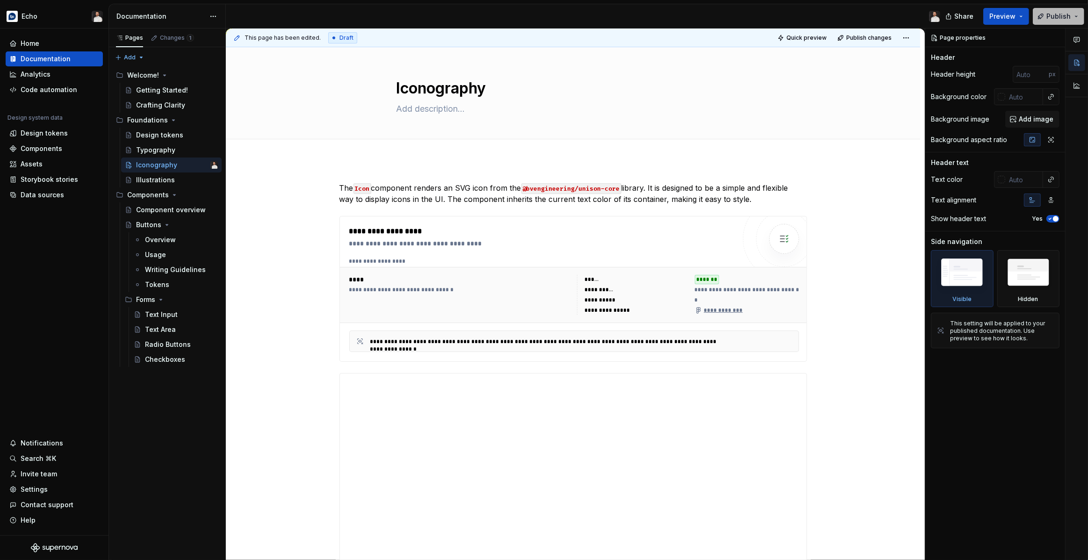
click at [1057, 18] on span "Publish" at bounding box center [1058, 16] width 24 height 9
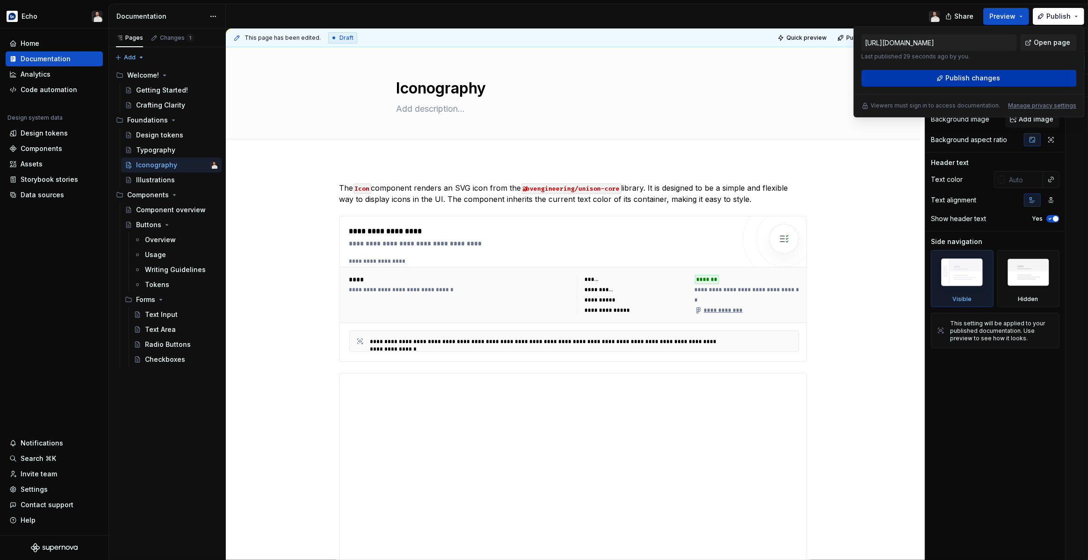
click at [1008, 81] on button "Publish changes" at bounding box center [968, 78] width 215 height 17
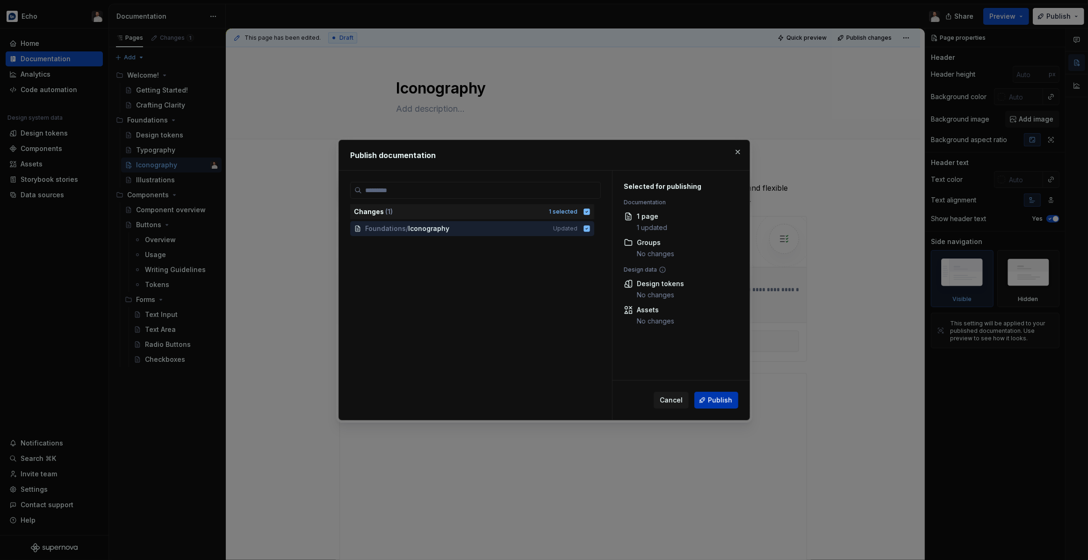
click at [713, 399] on span "Publish" at bounding box center [720, 399] width 24 height 9
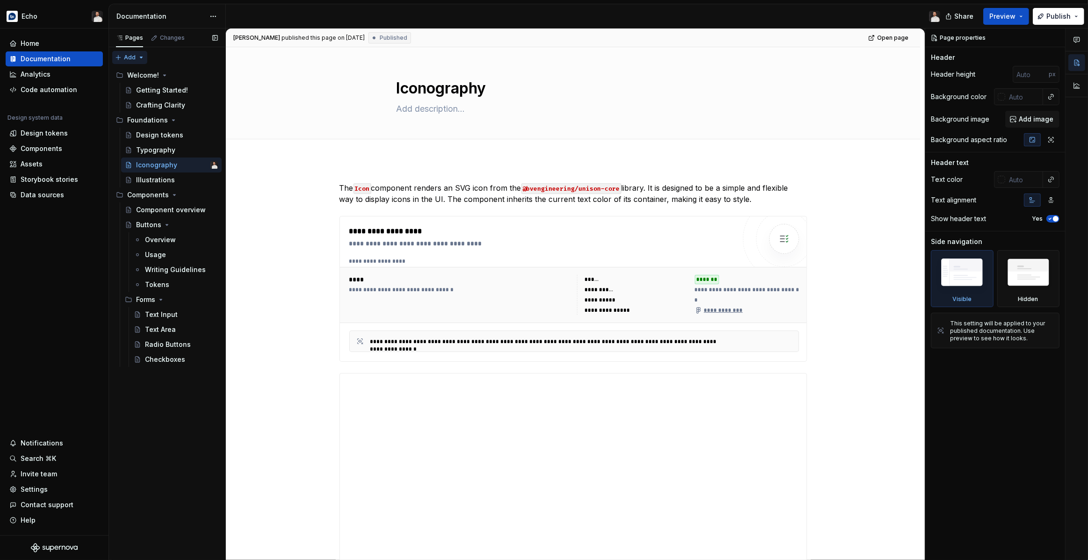
click at [136, 57] on div "Pages Changes Add Accessibility guide for tree Page tree. Navigate the tree wit…" at bounding box center [166, 295] width 117 height 532
click at [143, 88] on div "New group" at bounding box center [159, 90] width 61 height 9
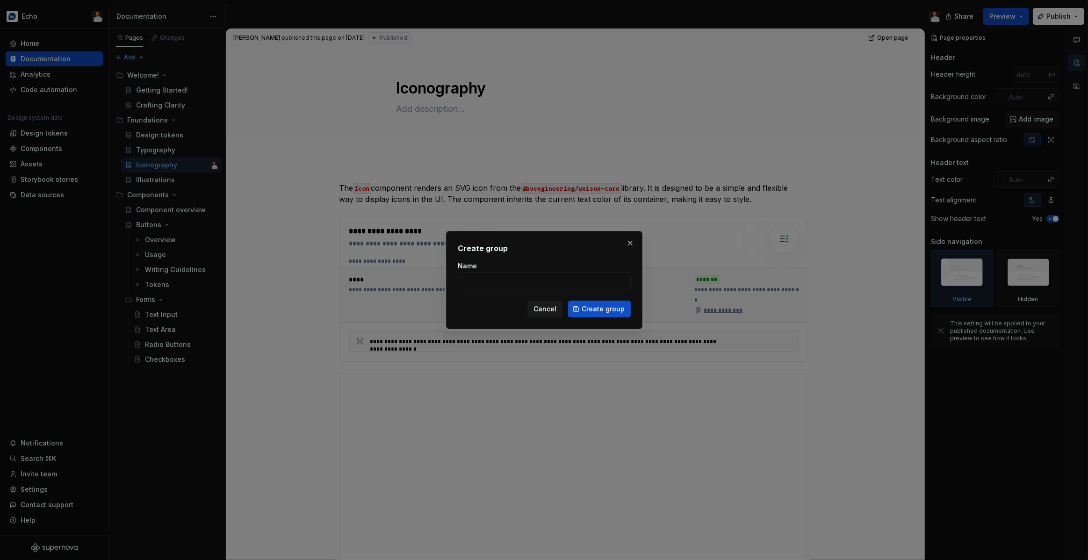
type textarea "*"
type input "Custom Reporting"
click at [595, 305] on span "Create group" at bounding box center [602, 308] width 43 height 9
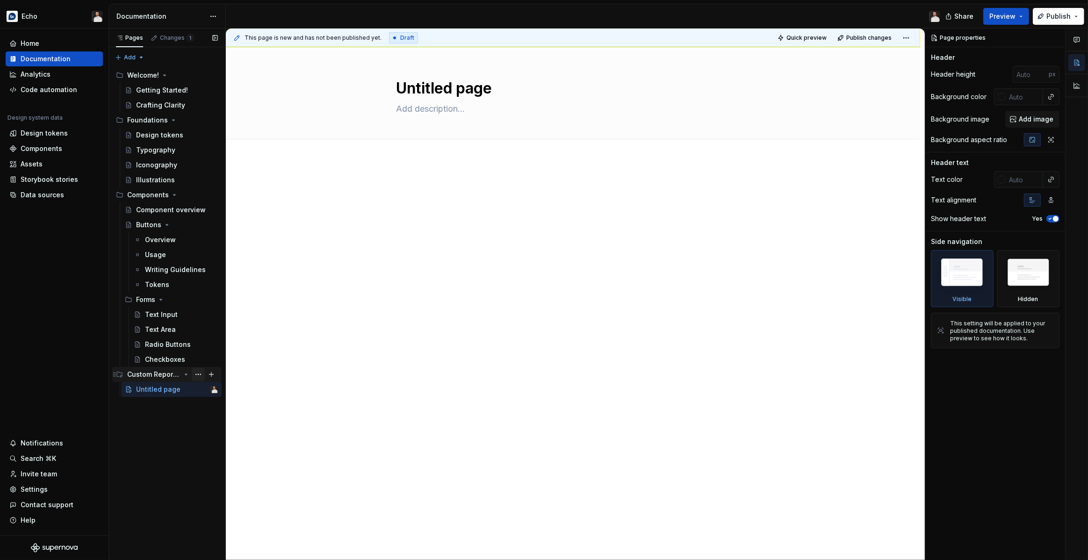
drag, startPoint x: 200, startPoint y: 373, endPoint x: 198, endPoint y: 378, distance: 5.3
click at [0, 0] on button "Page tree" at bounding box center [0, 0] width 0 height 0
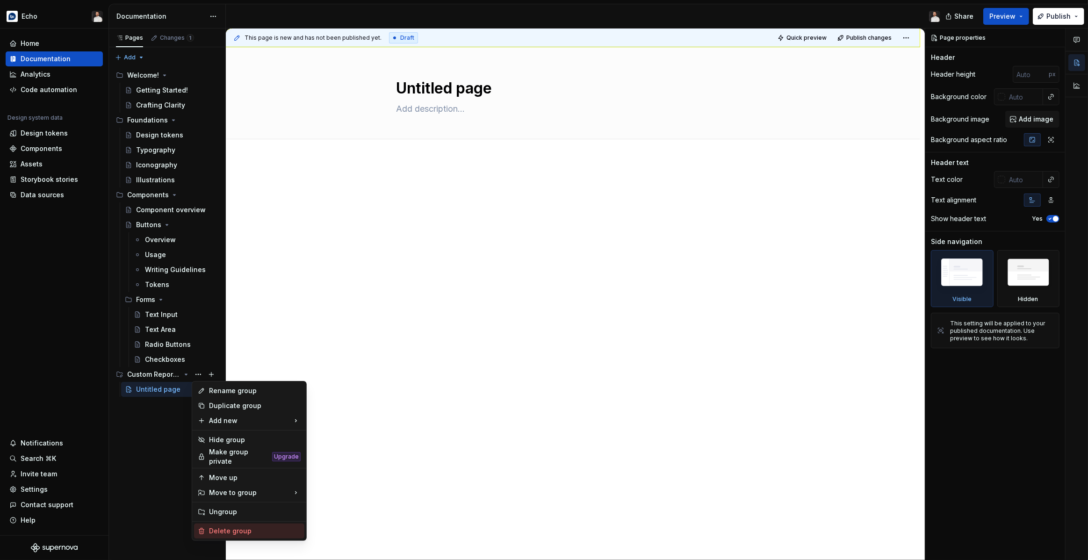
click at [256, 437] on div "Delete group" at bounding box center [255, 530] width 92 height 9
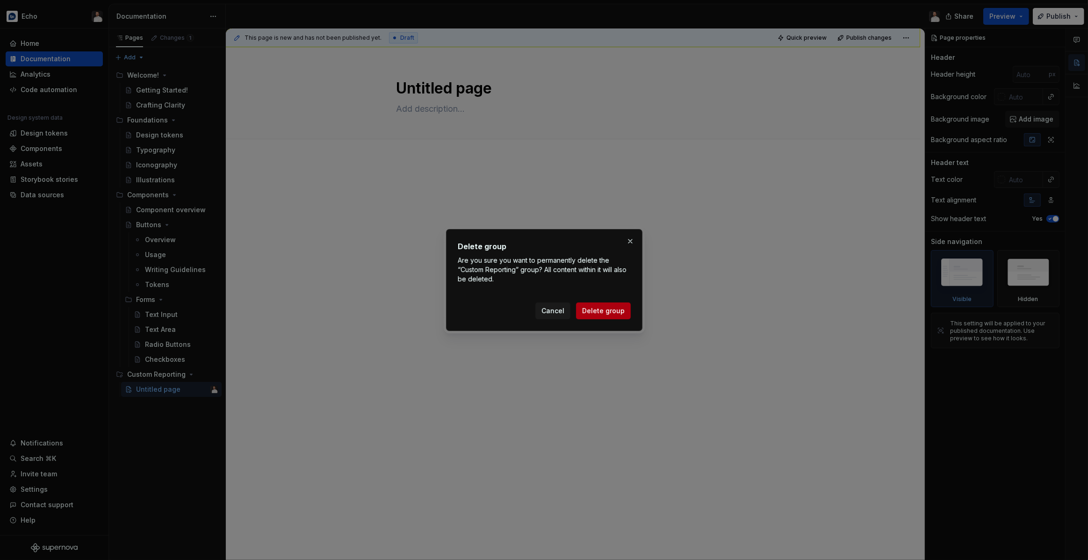
click at [619, 305] on button "Delete group" at bounding box center [603, 310] width 55 height 17
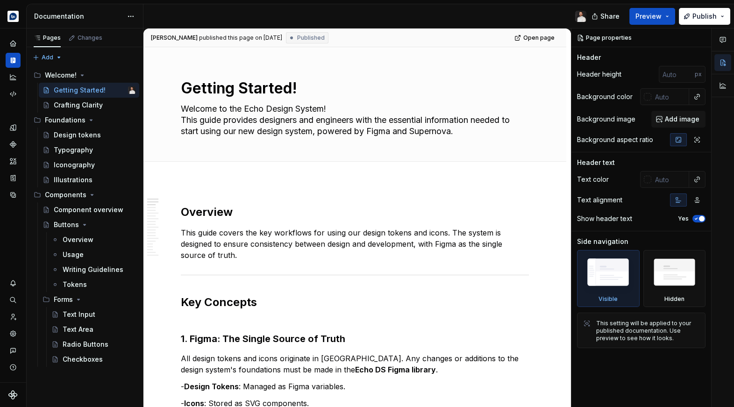
type textarea "*"
